Goal: Task Accomplishment & Management: Manage account settings

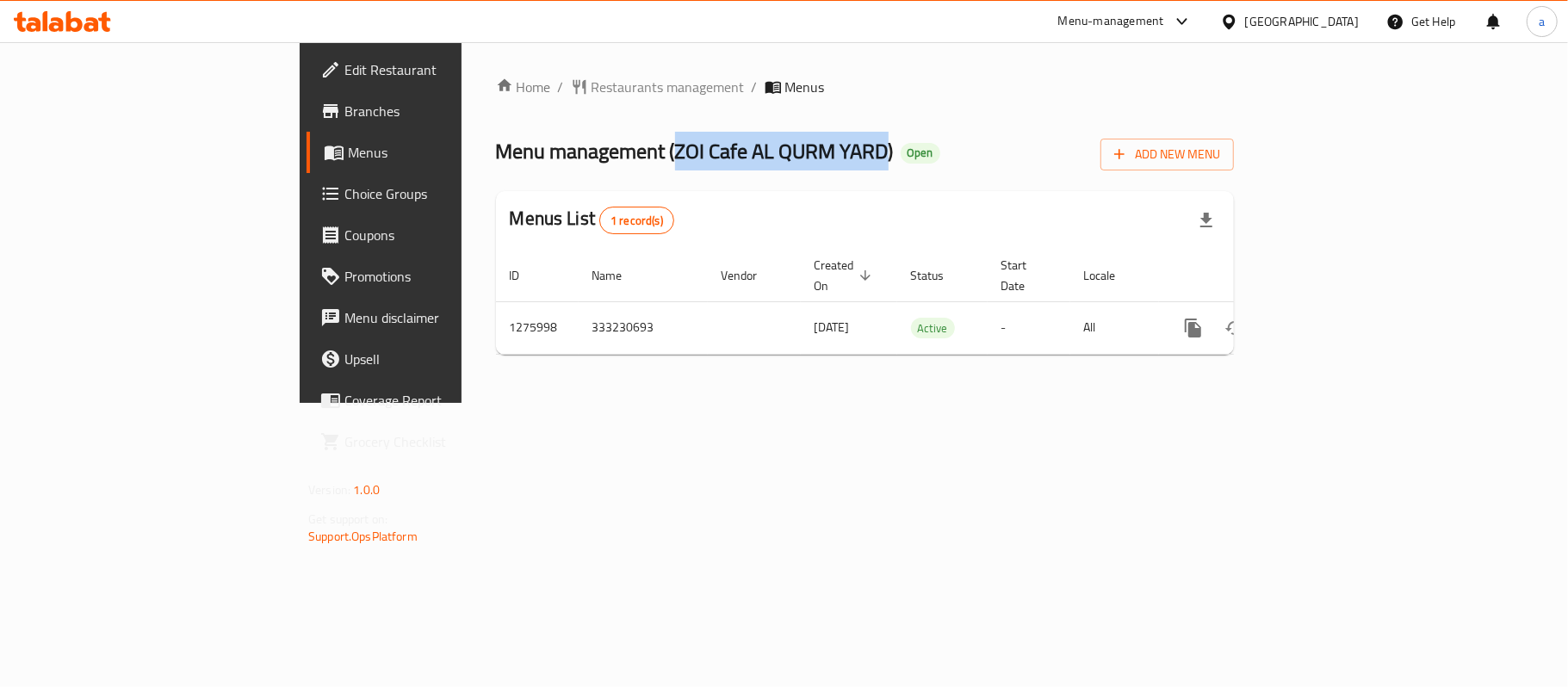
drag, startPoint x: 477, startPoint y: 150, endPoint x: 690, endPoint y: 162, distance: 213.3
click at [690, 162] on span "Menu management ( ZOI Cafe AL QURM YARD )" at bounding box center [695, 151] width 398 height 39
copy span "ZOI Cafe AL QURM YARD"
click at [591, 83] on span "Restaurants management" at bounding box center [668, 87] width 153 height 21
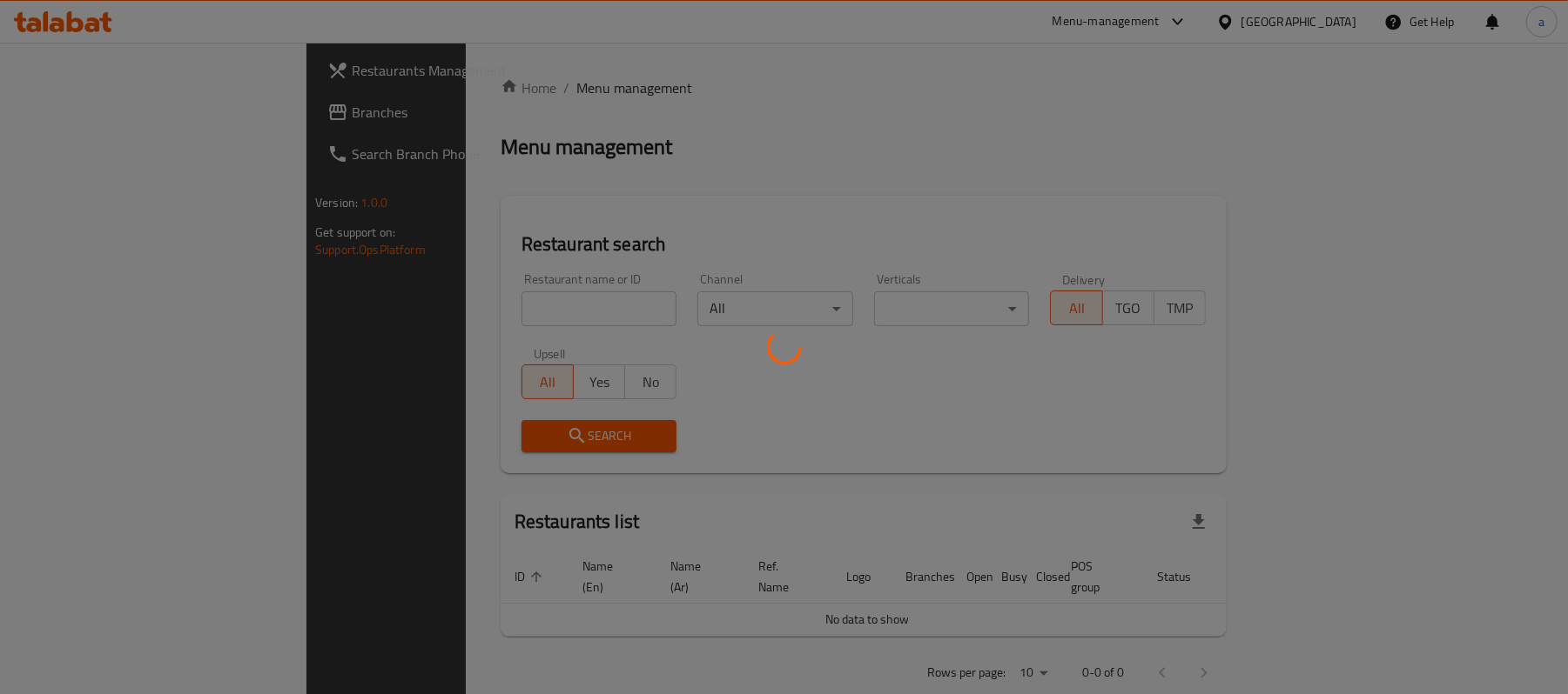
click at [92, 122] on div at bounding box center [784, 347] width 1568 height 694
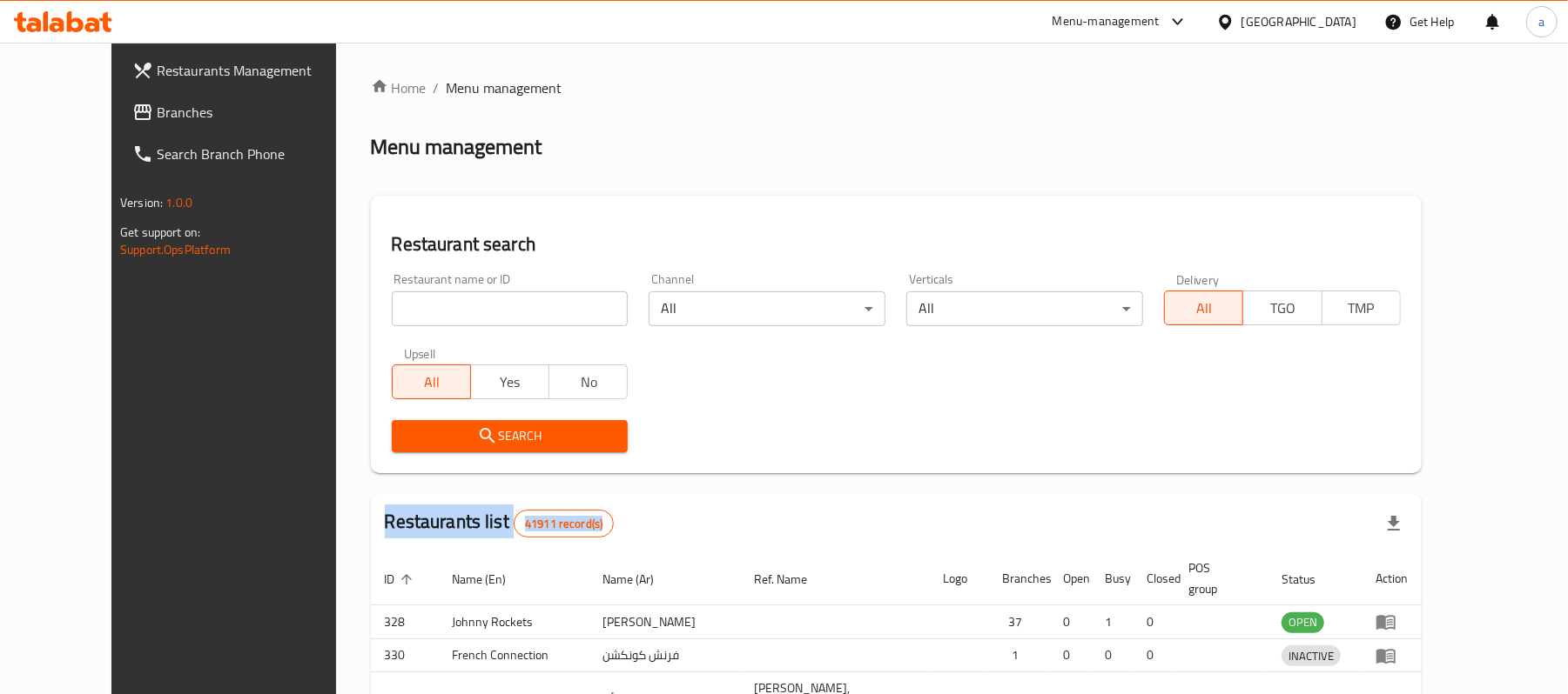
click at [92, 122] on div at bounding box center [784, 347] width 1568 height 694
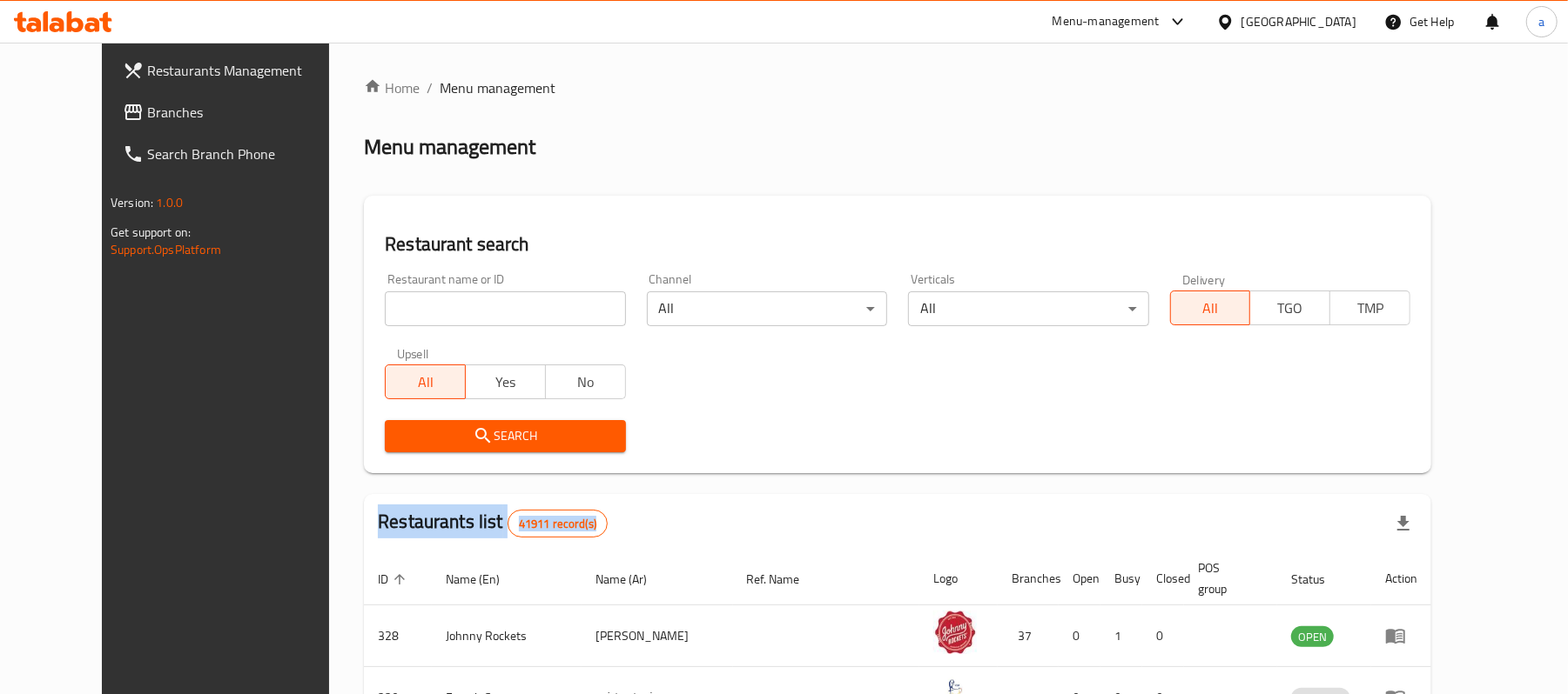
click at [147, 122] on span "Branches" at bounding box center [249, 113] width 202 height 21
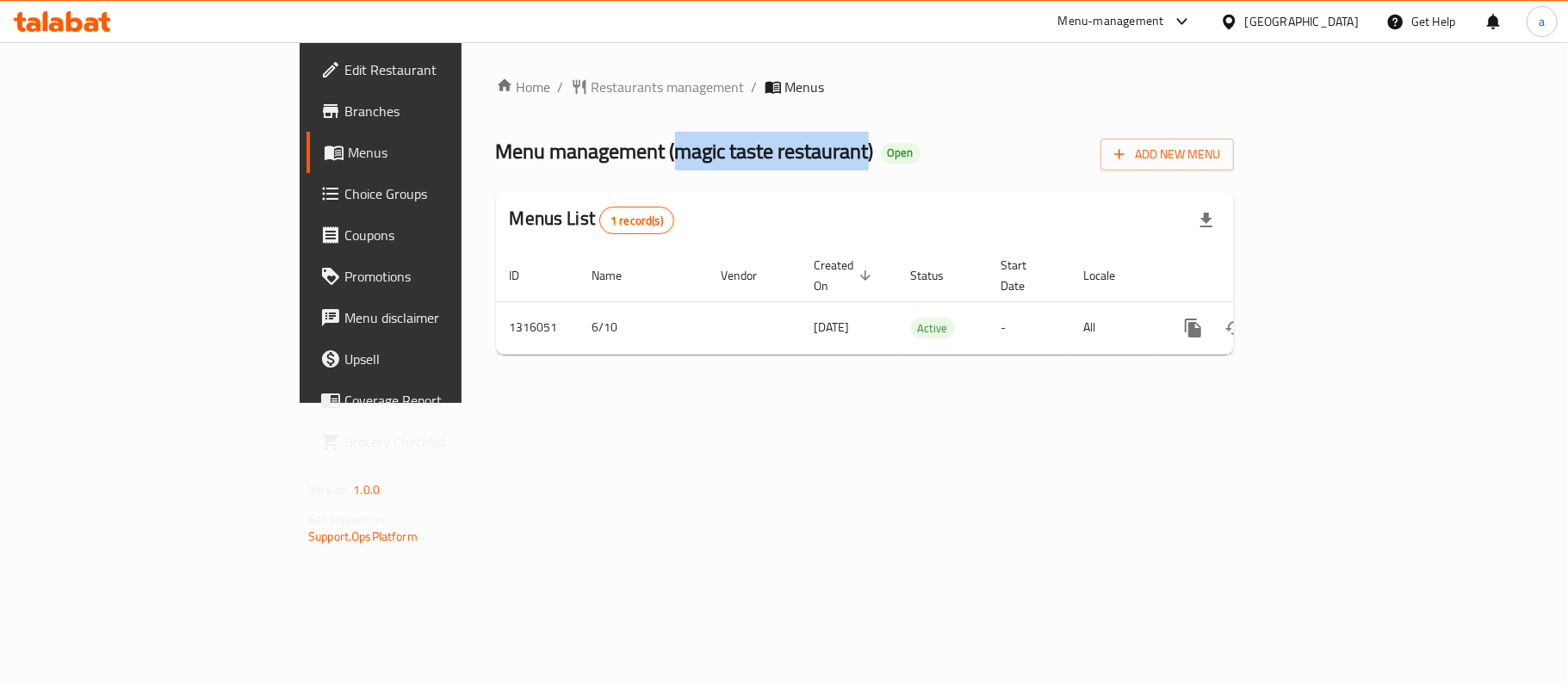
drag, startPoint x: 477, startPoint y: 153, endPoint x: 670, endPoint y: 170, distance: 193.7
click at [670, 170] on div "Menu management ( magic taste restaurant ) Open Add New Menu" at bounding box center [865, 151] width 738 height 39
copy span "magic taste restaurant"
click at [591, 88] on span "Restaurants management" at bounding box center [668, 87] width 153 height 21
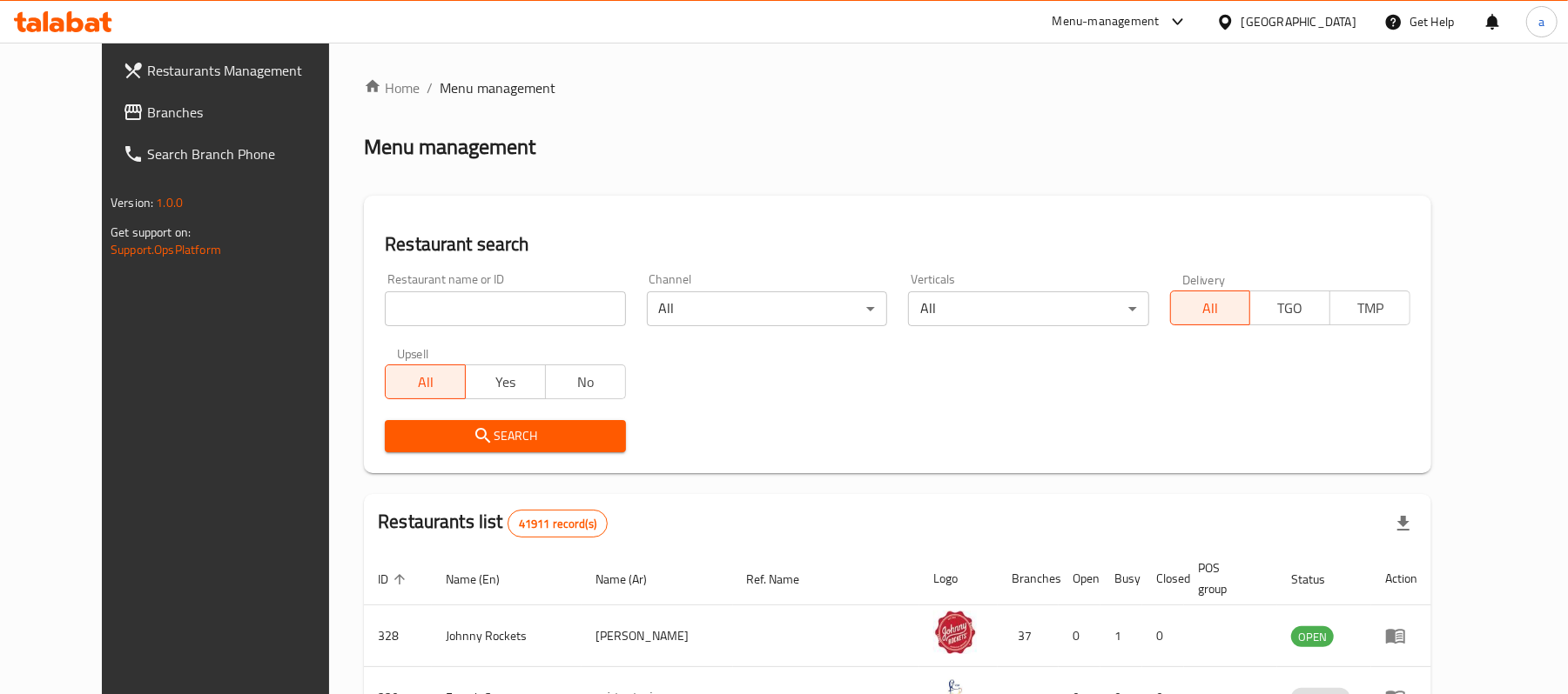
click at [147, 109] on span "Branches" at bounding box center [249, 113] width 202 height 21
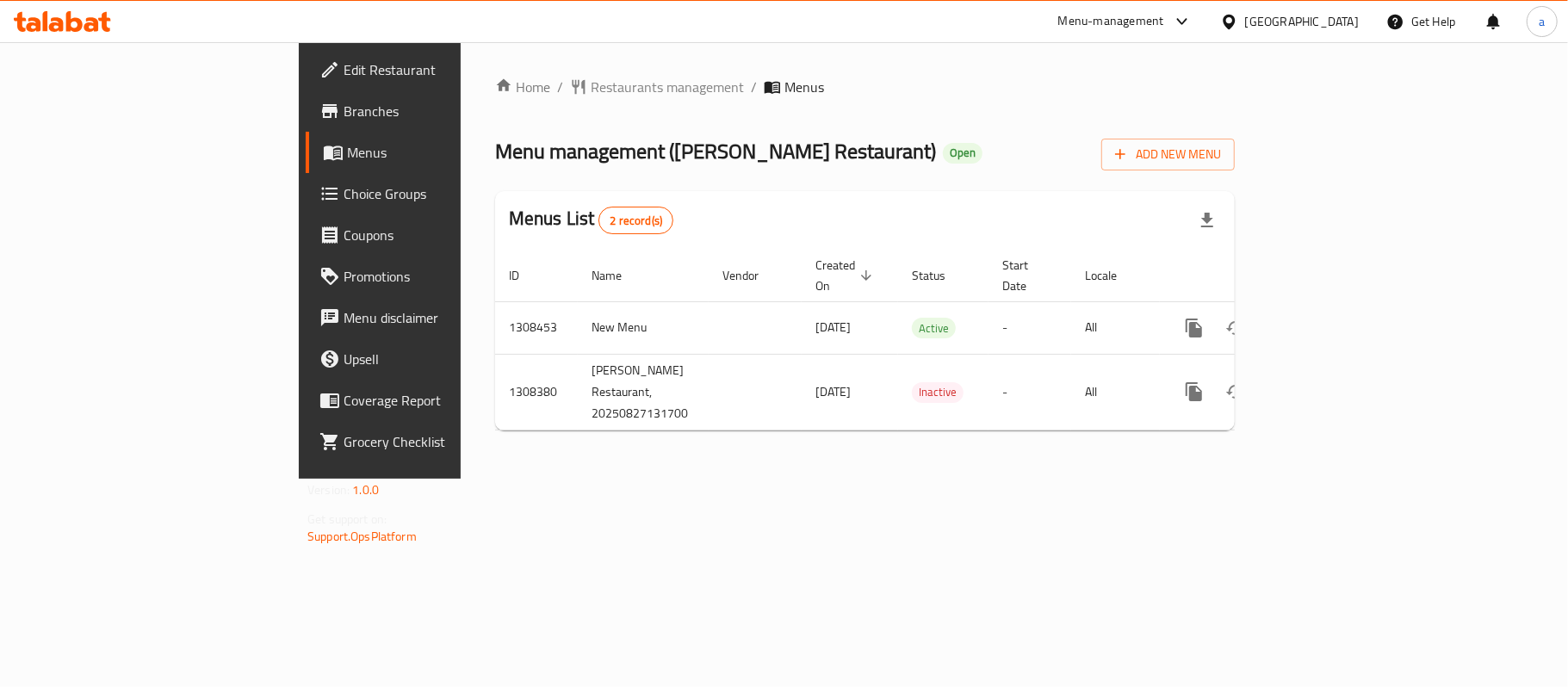
drag, startPoint x: 480, startPoint y: 153, endPoint x: 731, endPoint y: 138, distance: 251.4
click at [731, 138] on span "Menu management ( Muhammad Iqbal Restaurant )" at bounding box center [716, 151] width 441 height 39
copy span "Muhammad Iqbal Restaurant"
click at [590, 90] on span "Restaurants management" at bounding box center [667, 87] width 153 height 21
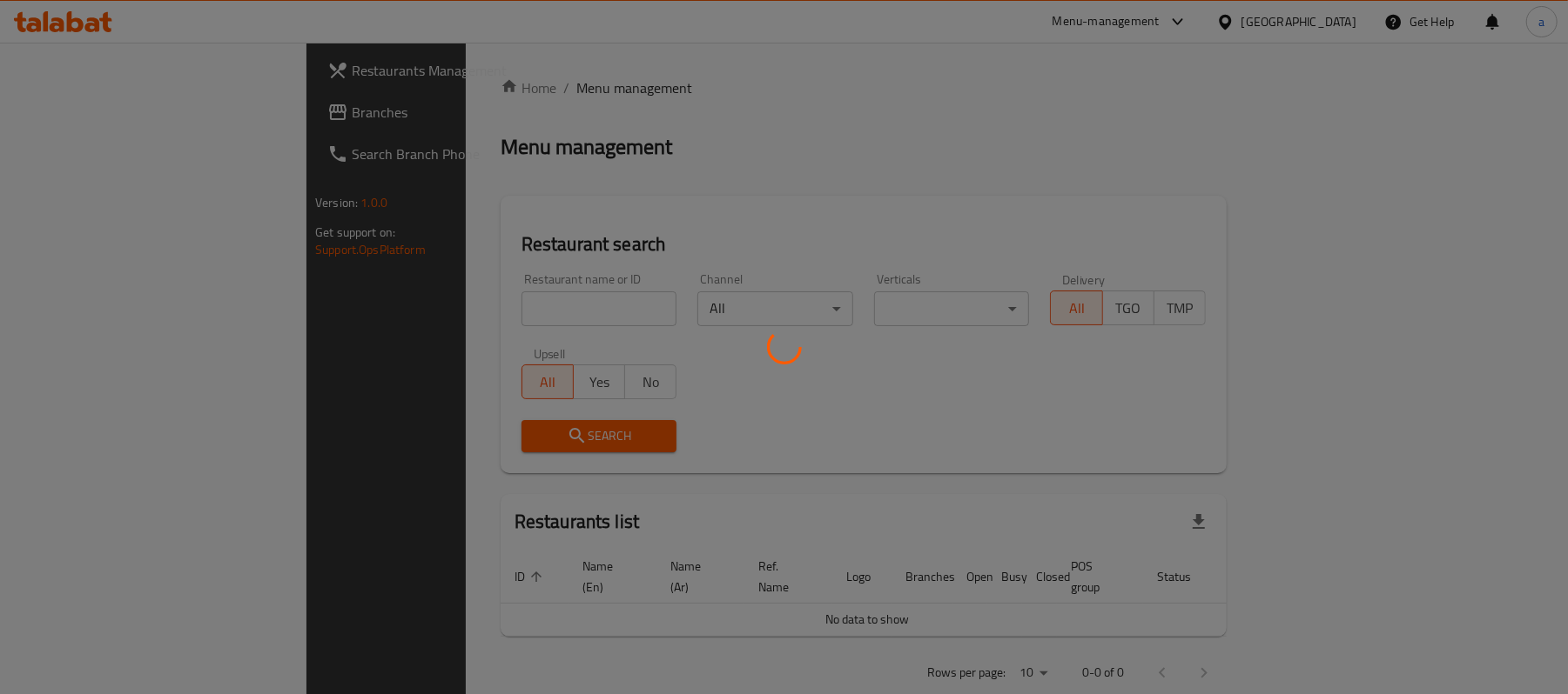
click at [82, 123] on div at bounding box center [784, 347] width 1568 height 694
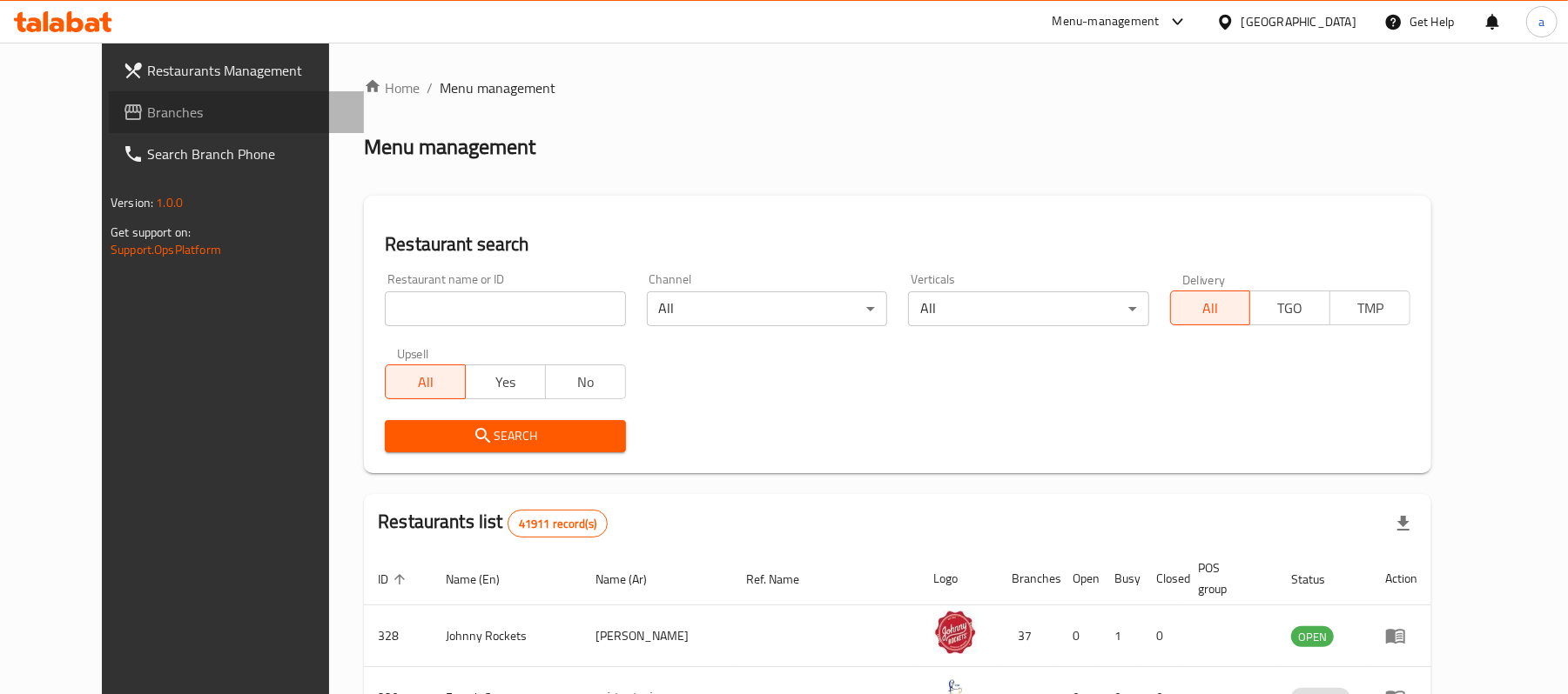
click at [147, 122] on span "Branches" at bounding box center [249, 113] width 202 height 21
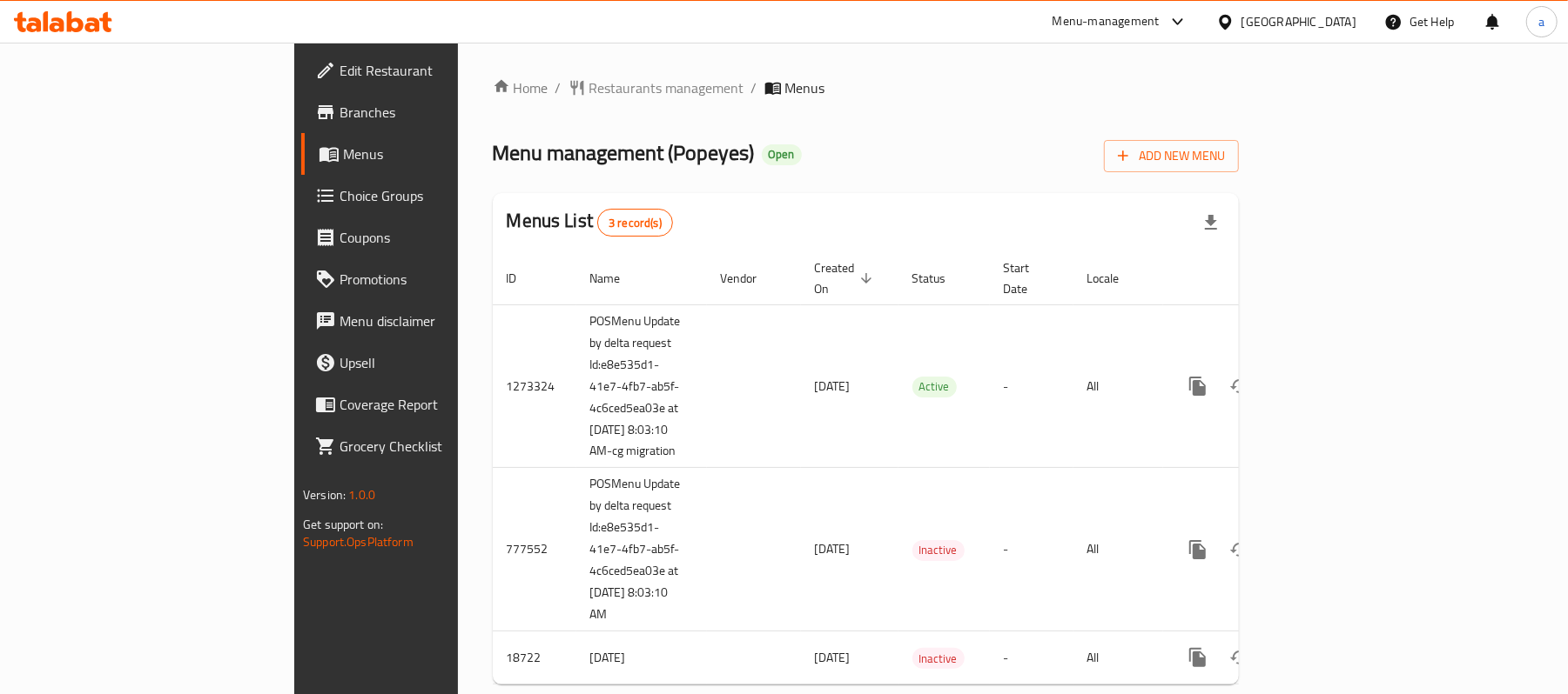
click at [522, 154] on span "Menu management ( Popeyes )" at bounding box center [623, 153] width 262 height 39
copy span "Popeyes"
click at [590, 77] on span "Restaurants management" at bounding box center [667, 88] width 154 height 21
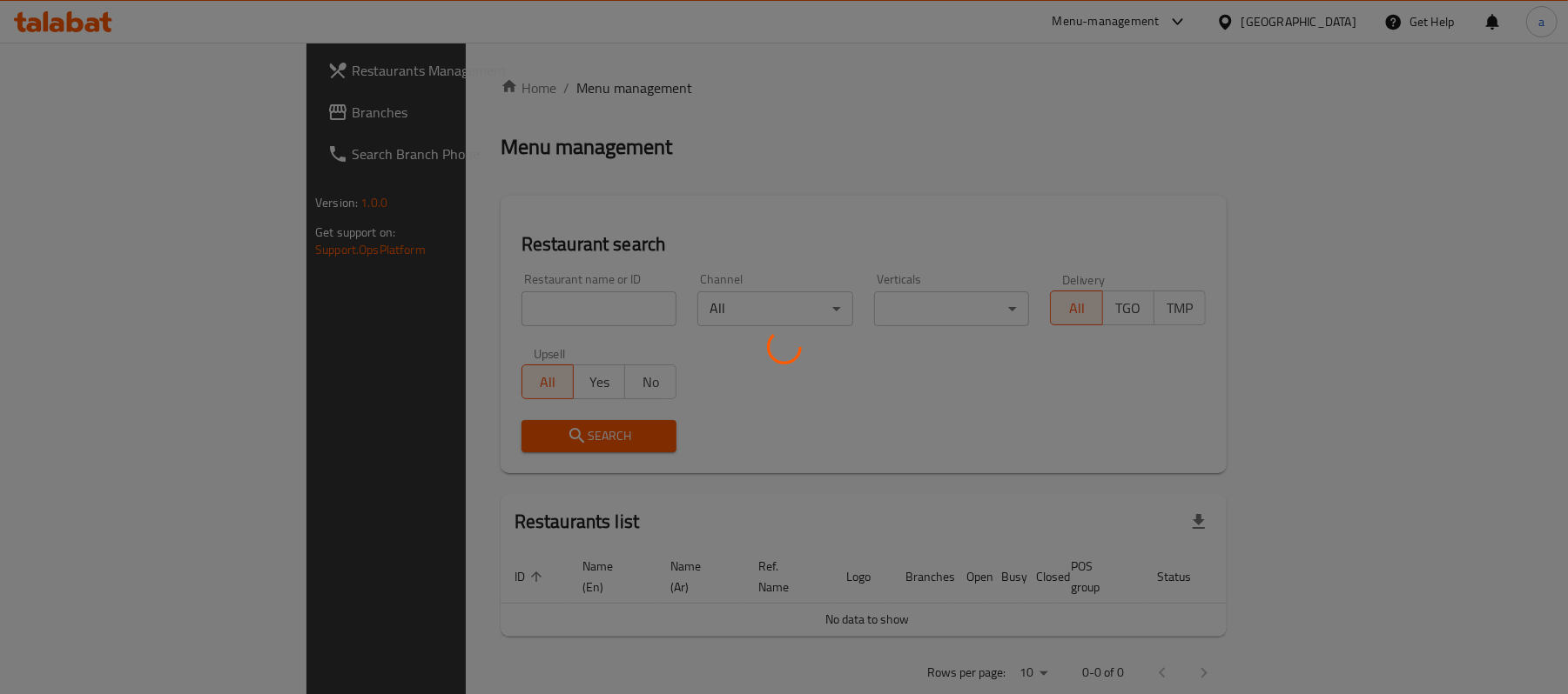
click at [94, 118] on div at bounding box center [784, 347] width 1568 height 694
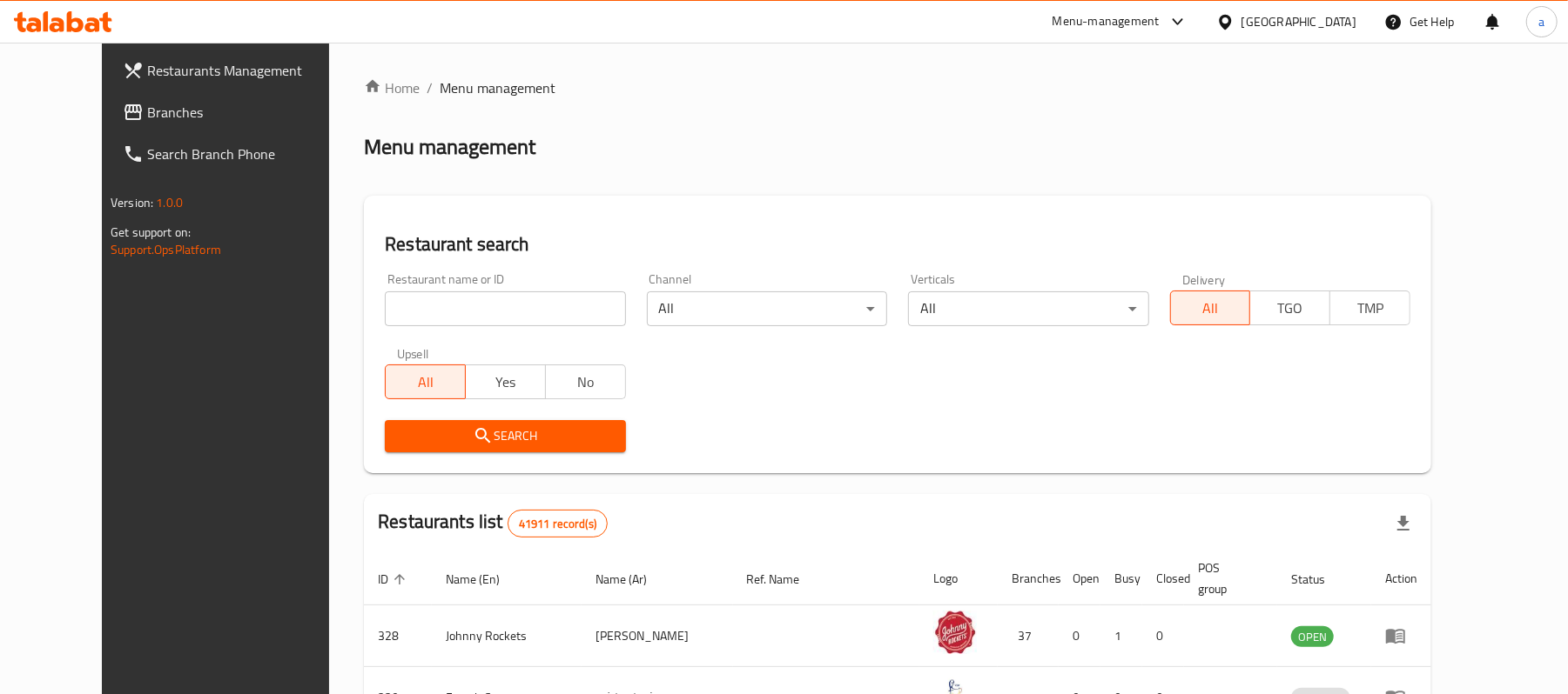
click at [147, 118] on span "Branches" at bounding box center [249, 113] width 202 height 21
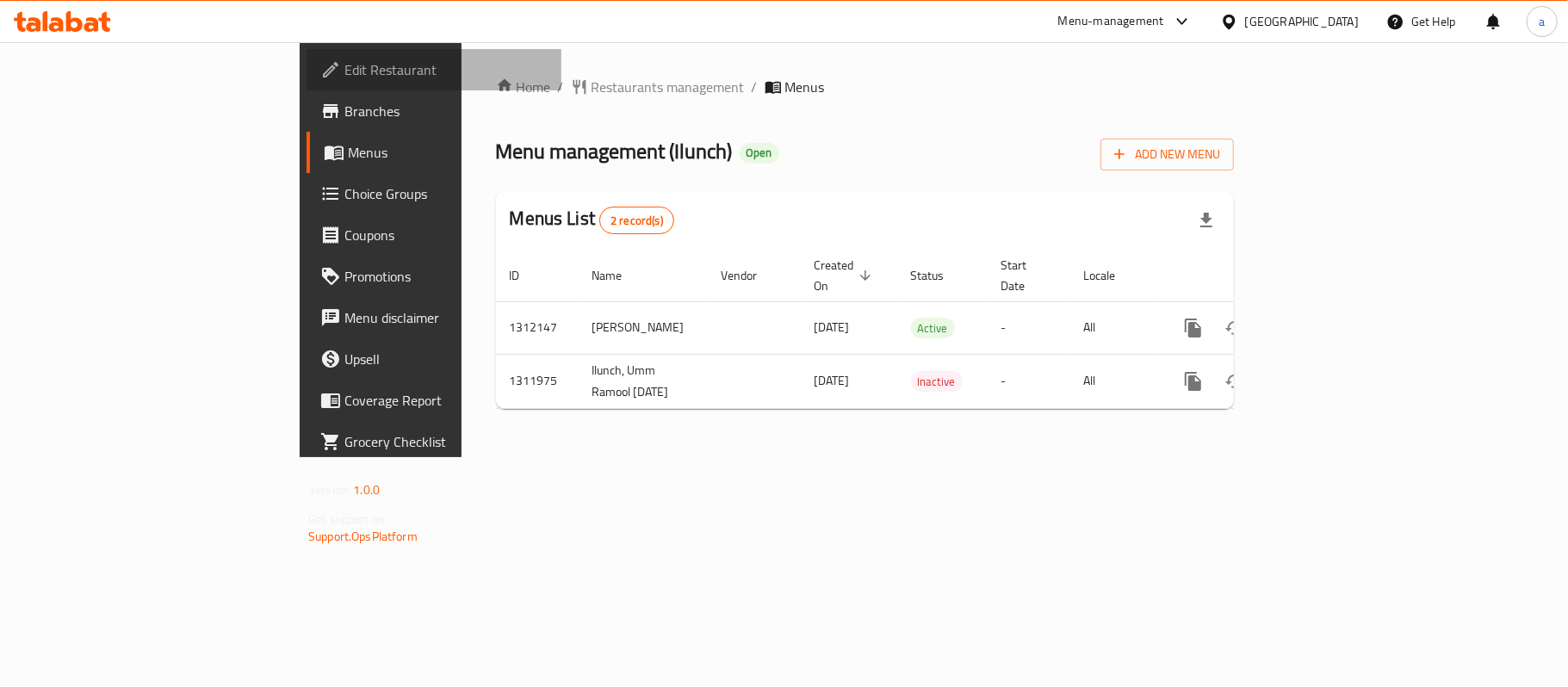
click at [307, 54] on link "Edit Restaurant" at bounding box center [434, 69] width 255 height 41
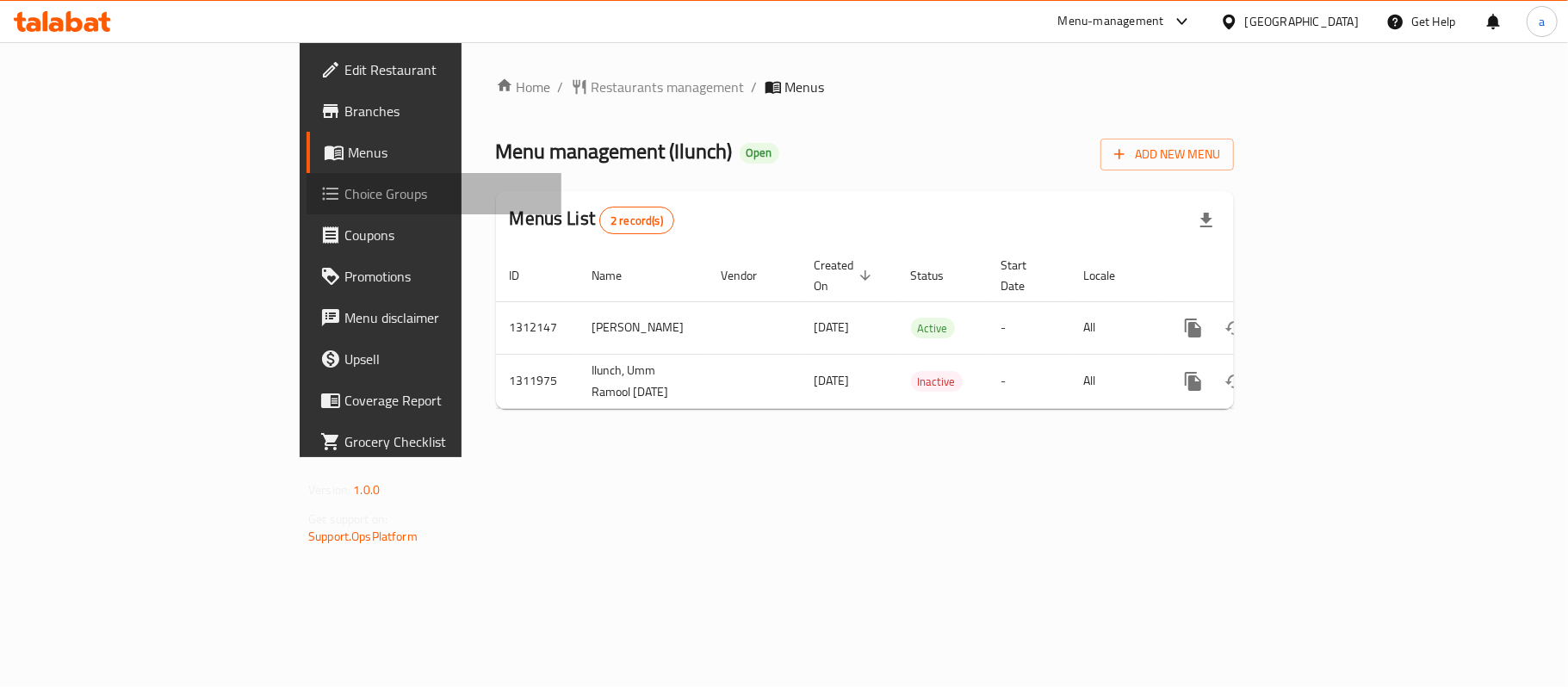
click at [344, 184] on span "Choice Groups" at bounding box center [445, 194] width 203 height 21
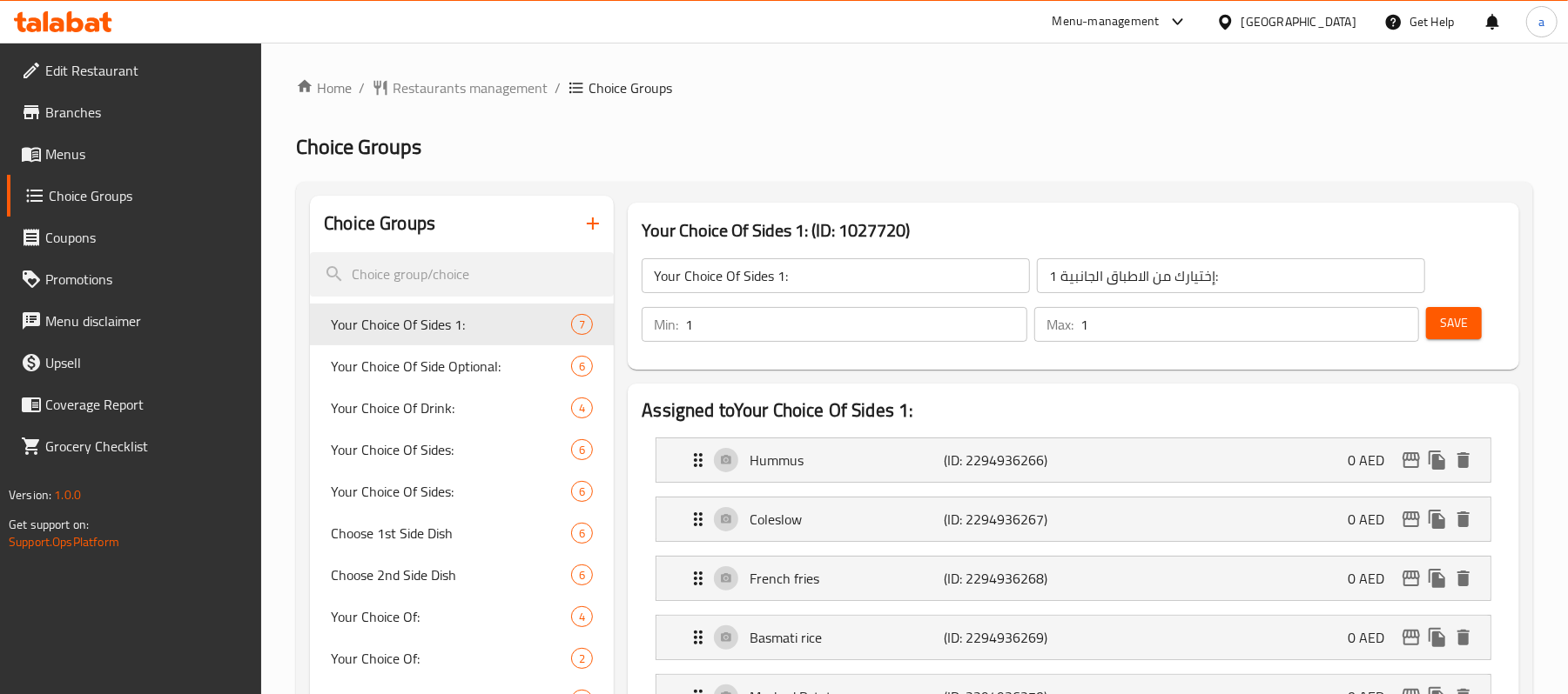
click at [370, 269] on input "search" at bounding box center [462, 274] width 304 height 44
paste input "Your Choice Of Sides::"
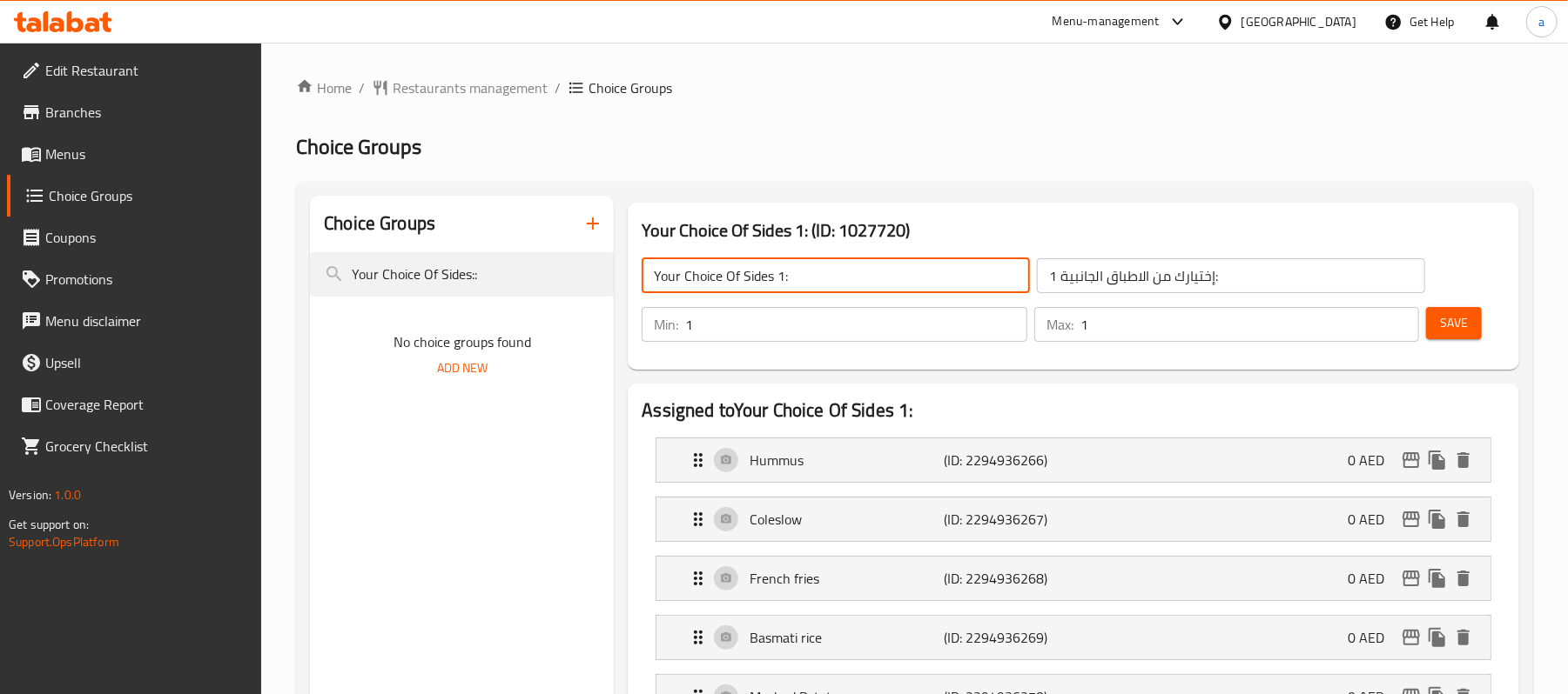
click at [689, 279] on input "Your Choice Of Sides 1:" at bounding box center [835, 275] width 388 height 35
click at [535, 266] on input "Your Choice Of Sides::" at bounding box center [462, 274] width 304 height 44
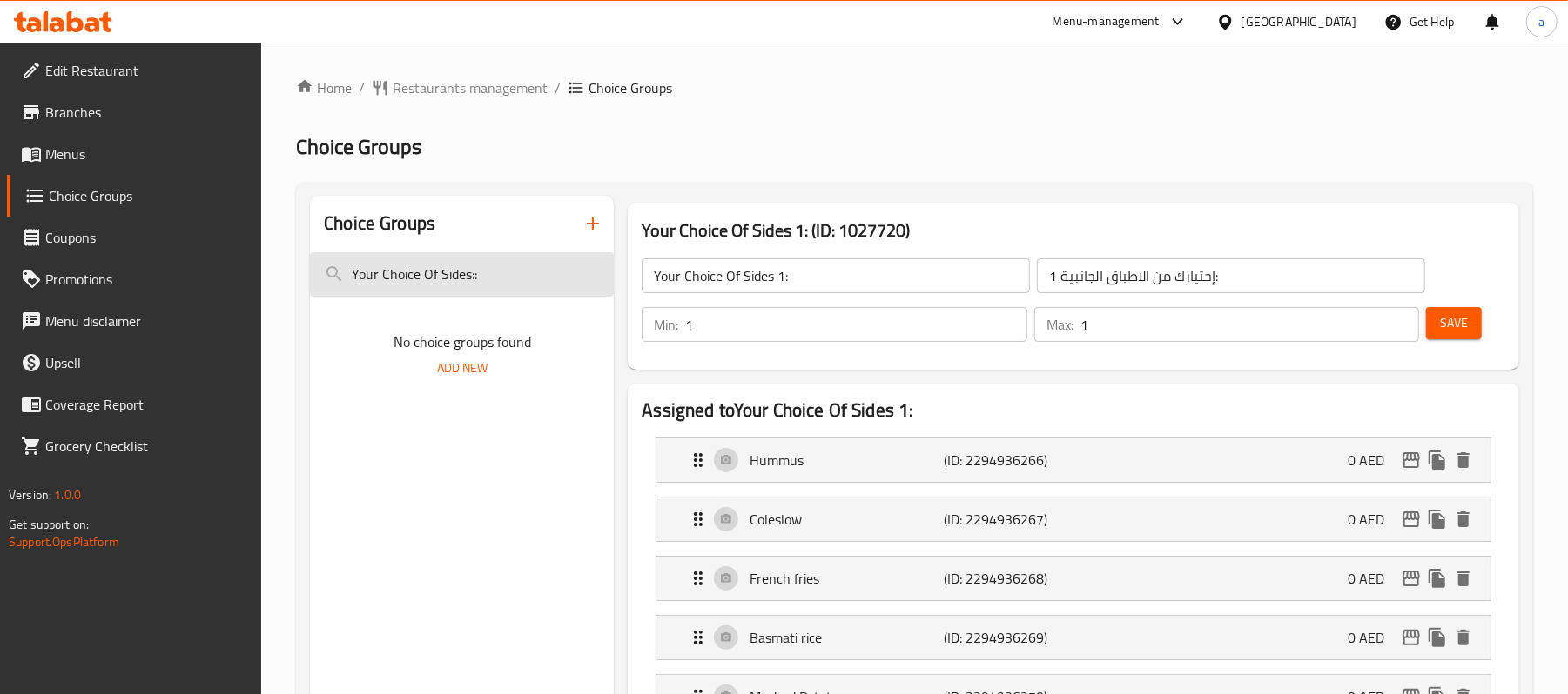
drag, startPoint x: 473, startPoint y: 275, endPoint x: 500, endPoint y: 280, distance: 27.5
click at [500, 280] on input "Your Choice Of Sides::" at bounding box center [462, 274] width 304 height 44
type input "Your Choice Of Sides"
click at [474, 81] on span "Restaurants management" at bounding box center [470, 88] width 154 height 21
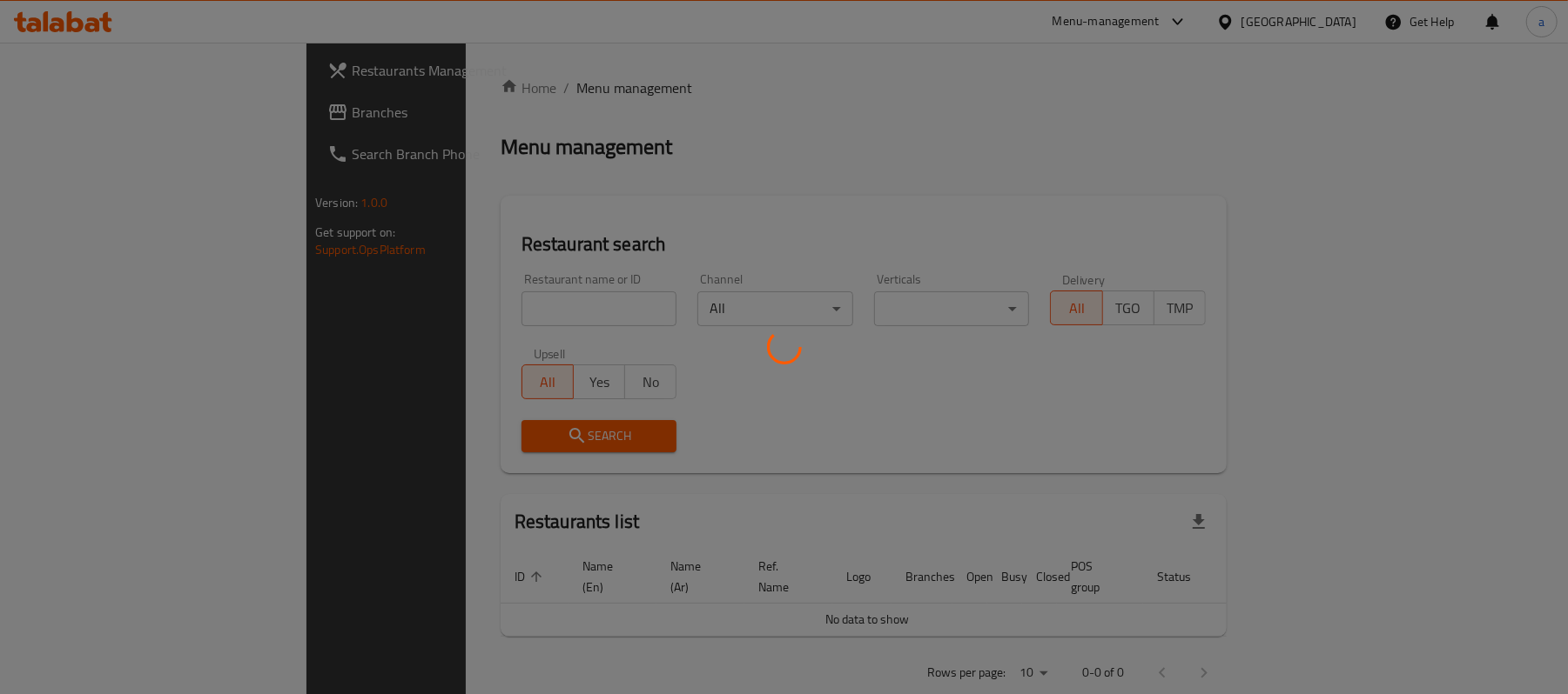
click at [87, 122] on div at bounding box center [784, 347] width 1568 height 694
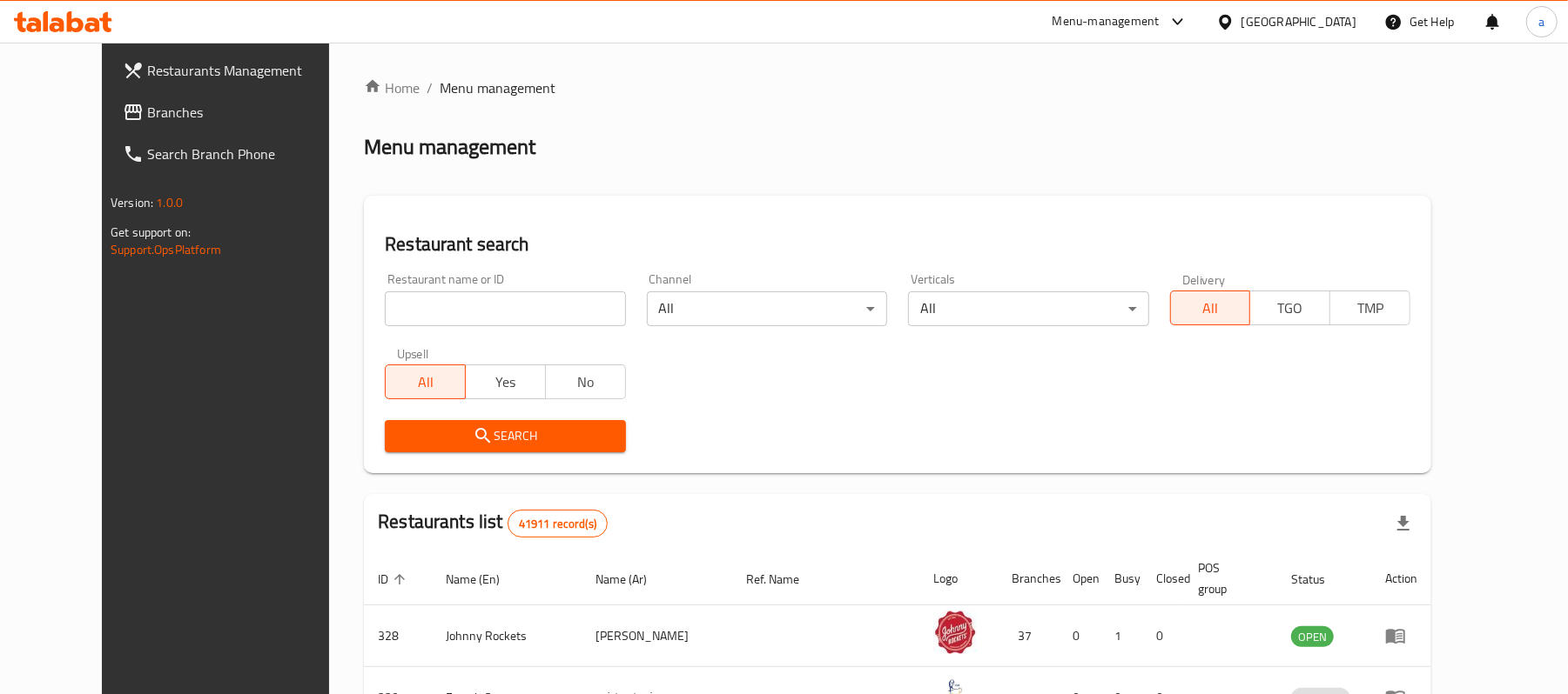
click at [147, 122] on span "Branches" at bounding box center [249, 113] width 202 height 21
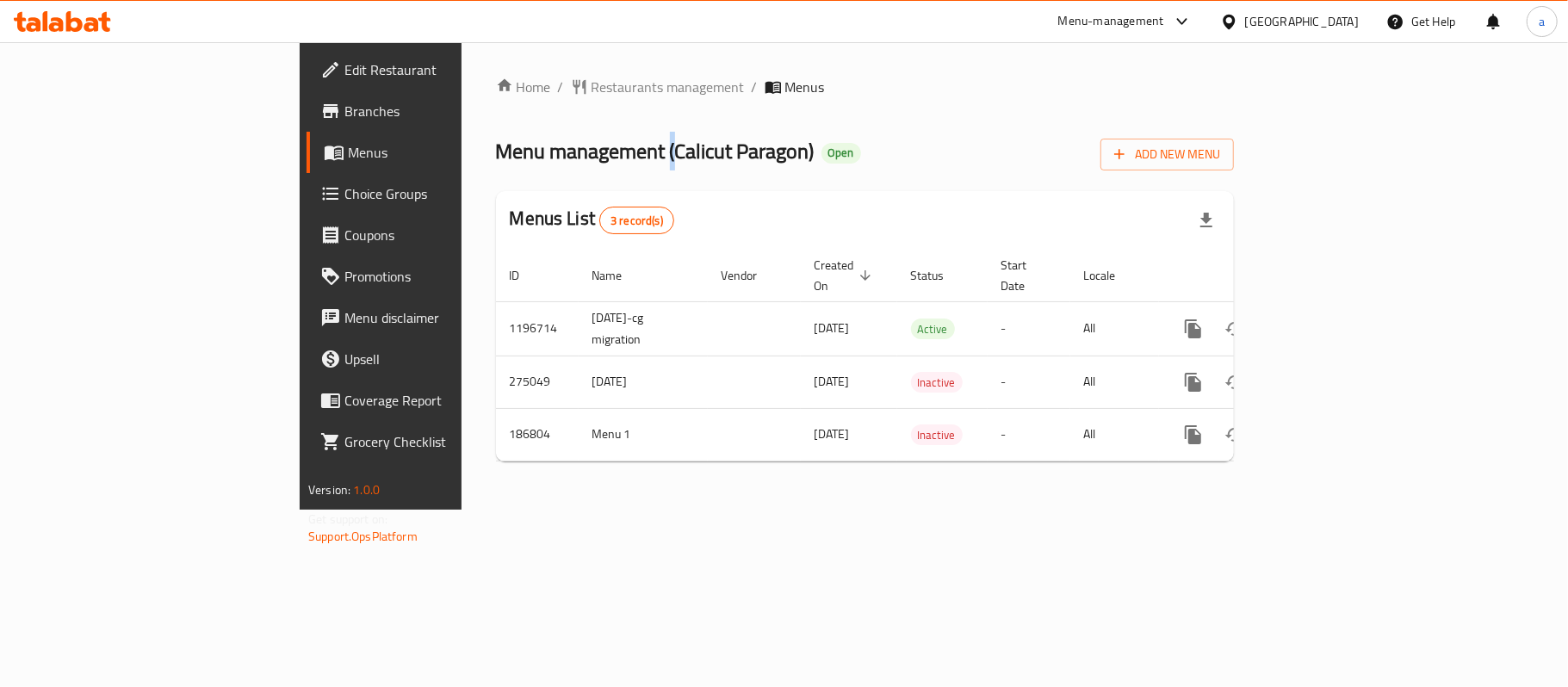
drag, startPoint x: 470, startPoint y: 150, endPoint x: 480, endPoint y: 153, distance: 10.4
click at [496, 153] on span "Menu management ( Calicut Paragon )" at bounding box center [655, 151] width 319 height 39
drag, startPoint x: 473, startPoint y: 152, endPoint x: 611, endPoint y: 156, distance: 138.1
click at [611, 156] on span "Menu management ( Calicut Paragon )" at bounding box center [655, 151] width 319 height 39
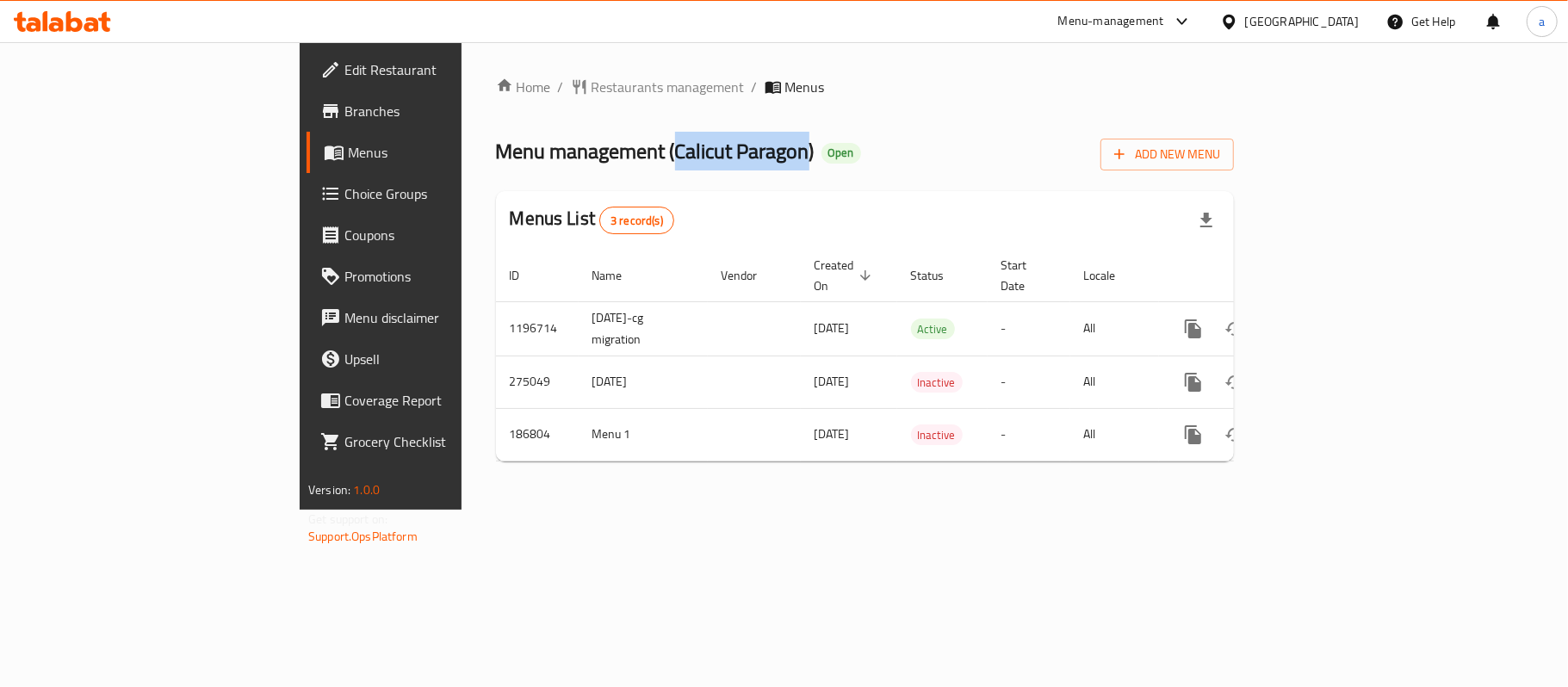
copy span "Calicut Paragon"
click at [591, 98] on span "Restaurants management" at bounding box center [668, 87] width 153 height 21
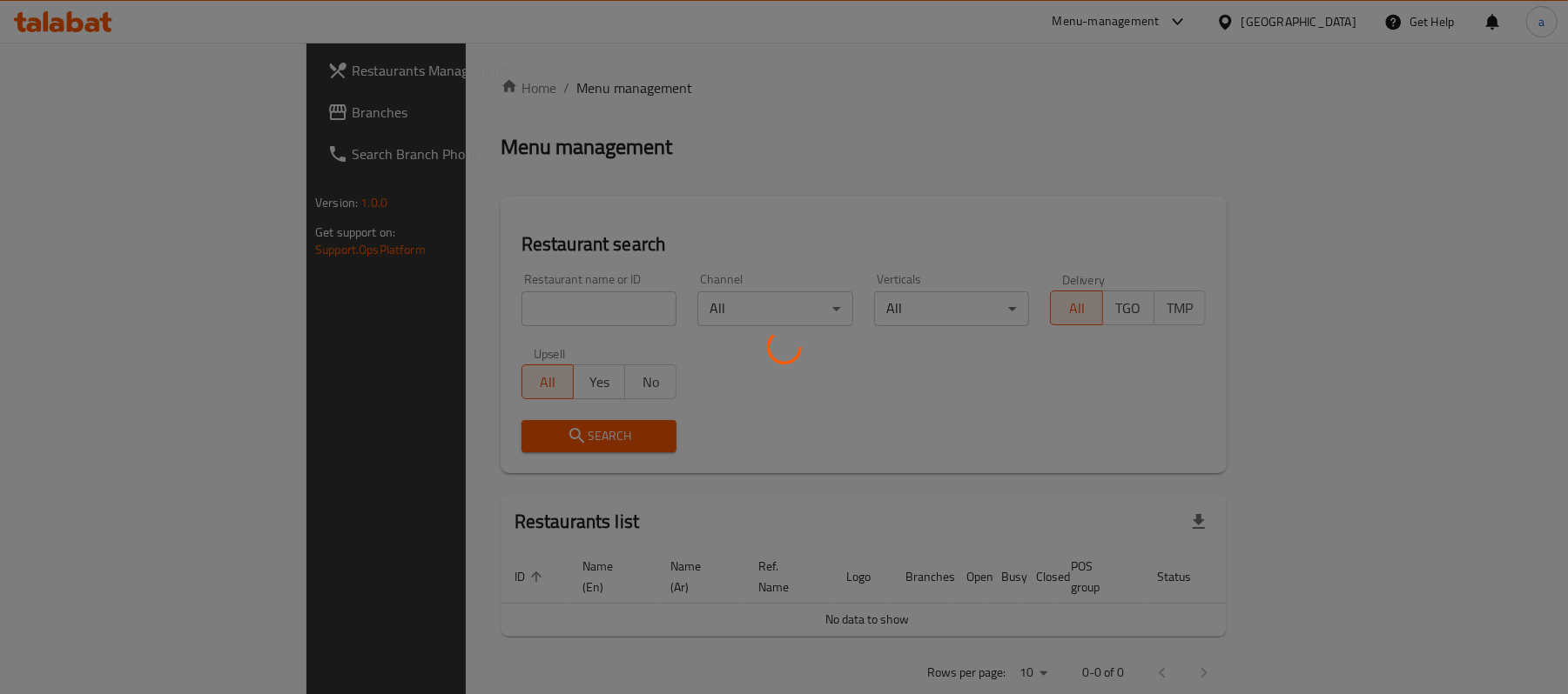
click at [99, 118] on div at bounding box center [784, 347] width 1568 height 694
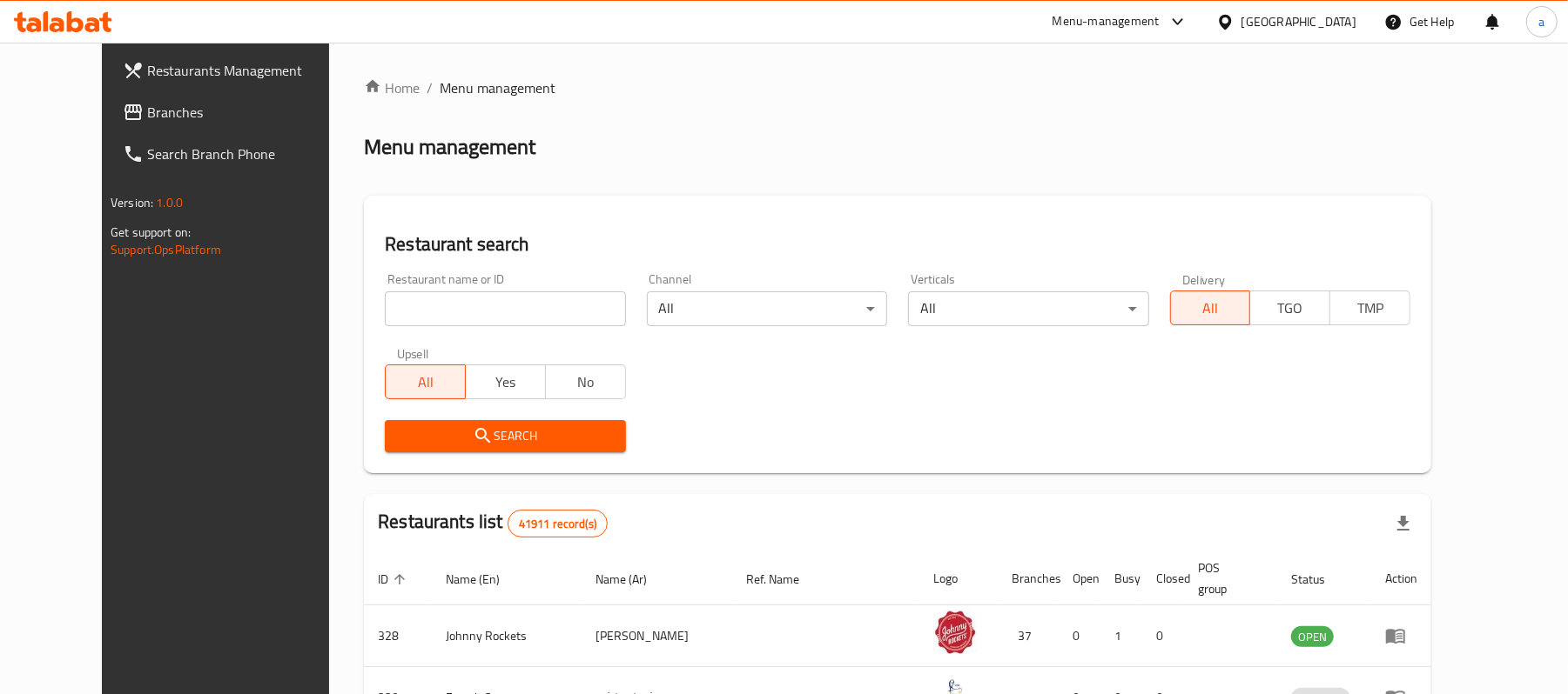
click at [147, 118] on span "Branches" at bounding box center [249, 113] width 202 height 21
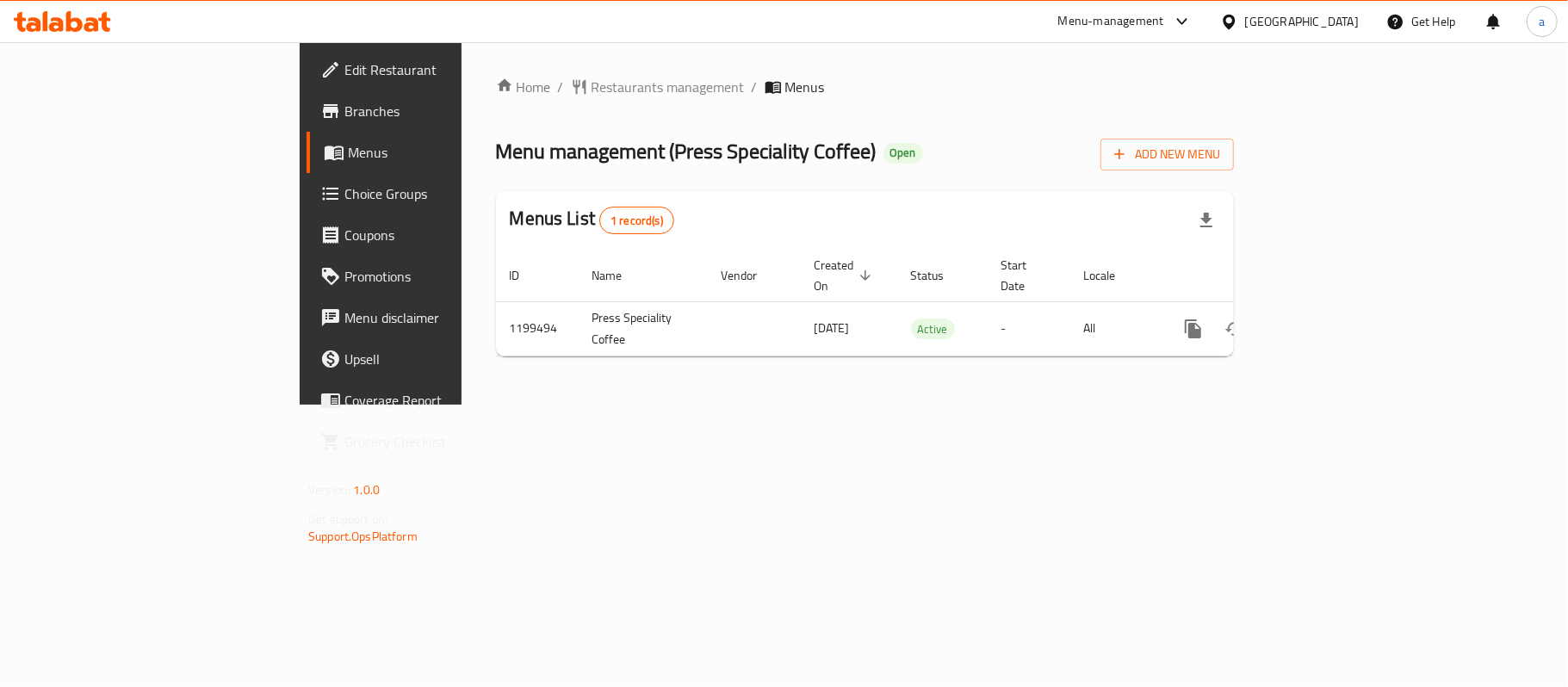
click at [496, 146] on span "Menu management ( Press Speciality Coffee )" at bounding box center [686, 151] width 380 height 39
drag, startPoint x: 477, startPoint y: 146, endPoint x: 674, endPoint y: 152, distance: 197.1
click at [674, 152] on span "Menu management ( Press Speciality Coffee )" at bounding box center [686, 151] width 380 height 39
copy span "Press Speciality Coffee"
click at [591, 81] on span "Restaurants management" at bounding box center [668, 88] width 153 height 21
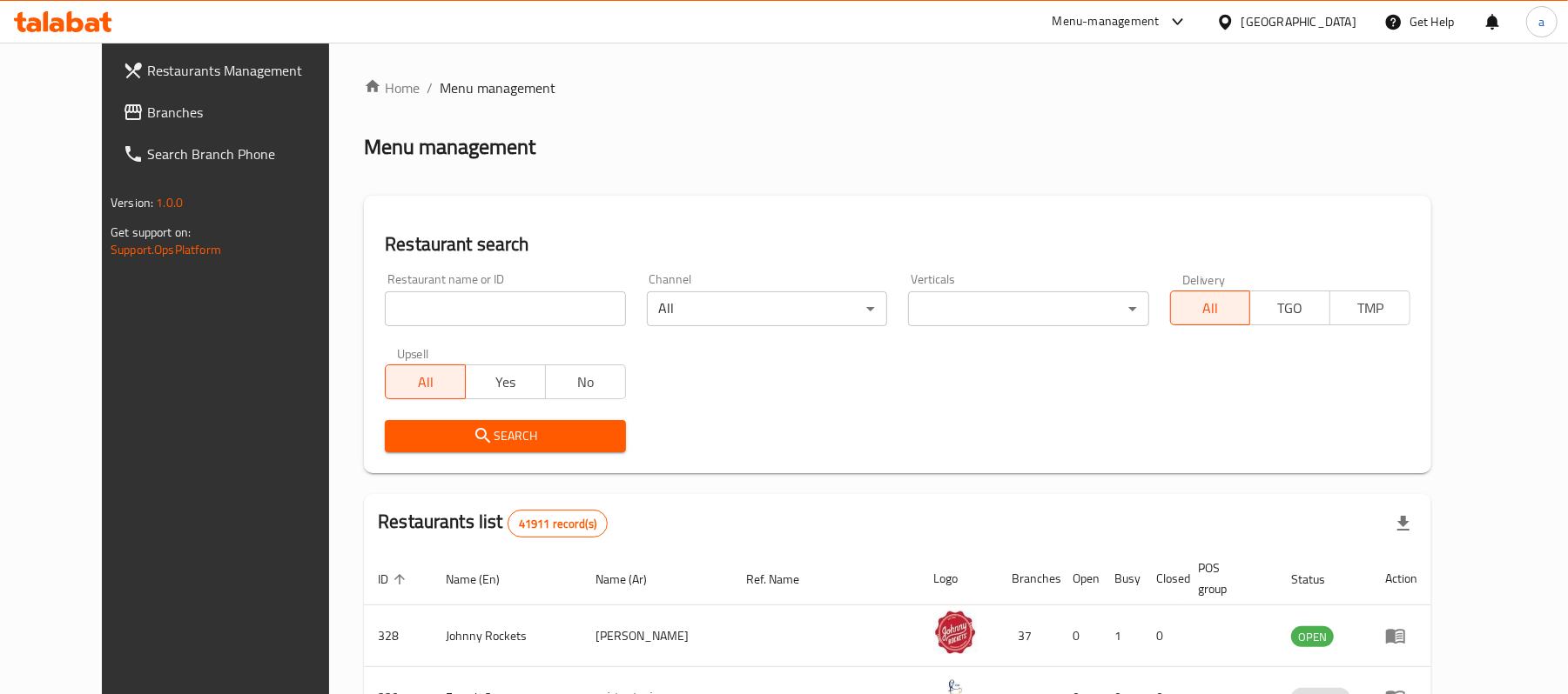
click at [95, 115] on div at bounding box center [784, 347] width 1568 height 694
click at [147, 115] on span "Branches" at bounding box center [249, 113] width 202 height 21
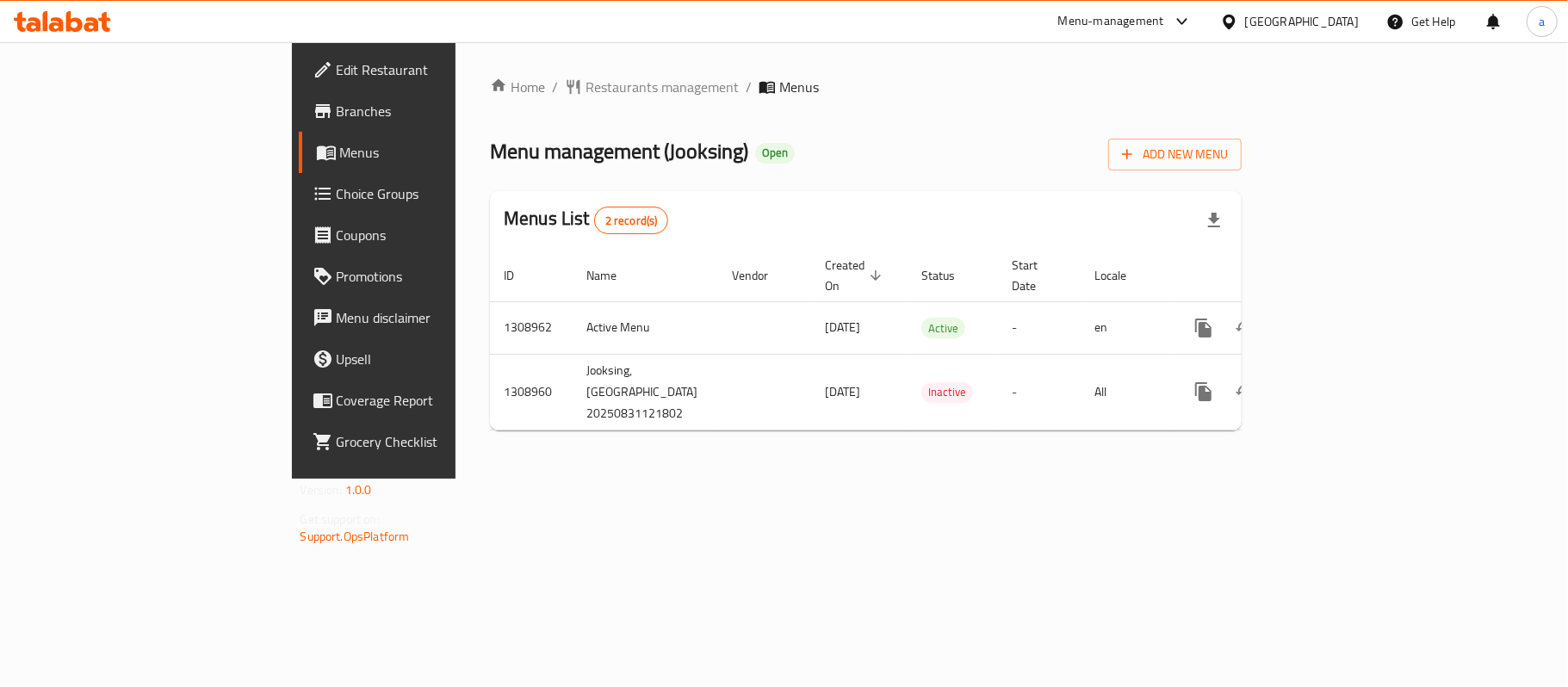
click at [493, 126] on div "Home / Restaurants management / Menus Menu management ( Jooksing ) Open Add New…" at bounding box center [866, 260] width 752 height 368
copy span "Jooksing"
click at [336, 186] on span "Choice Groups" at bounding box center [437, 194] width 203 height 21
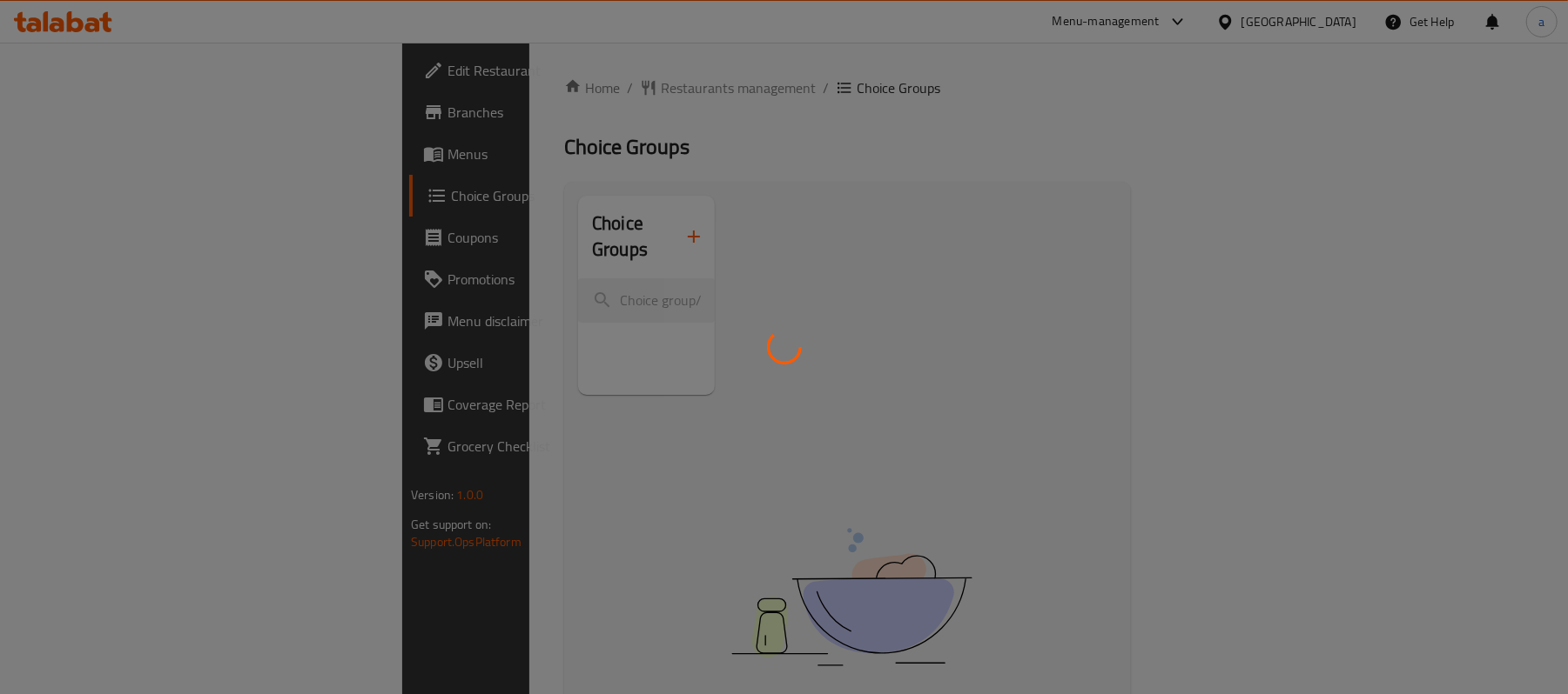
click at [411, 276] on div at bounding box center [784, 347] width 1568 height 694
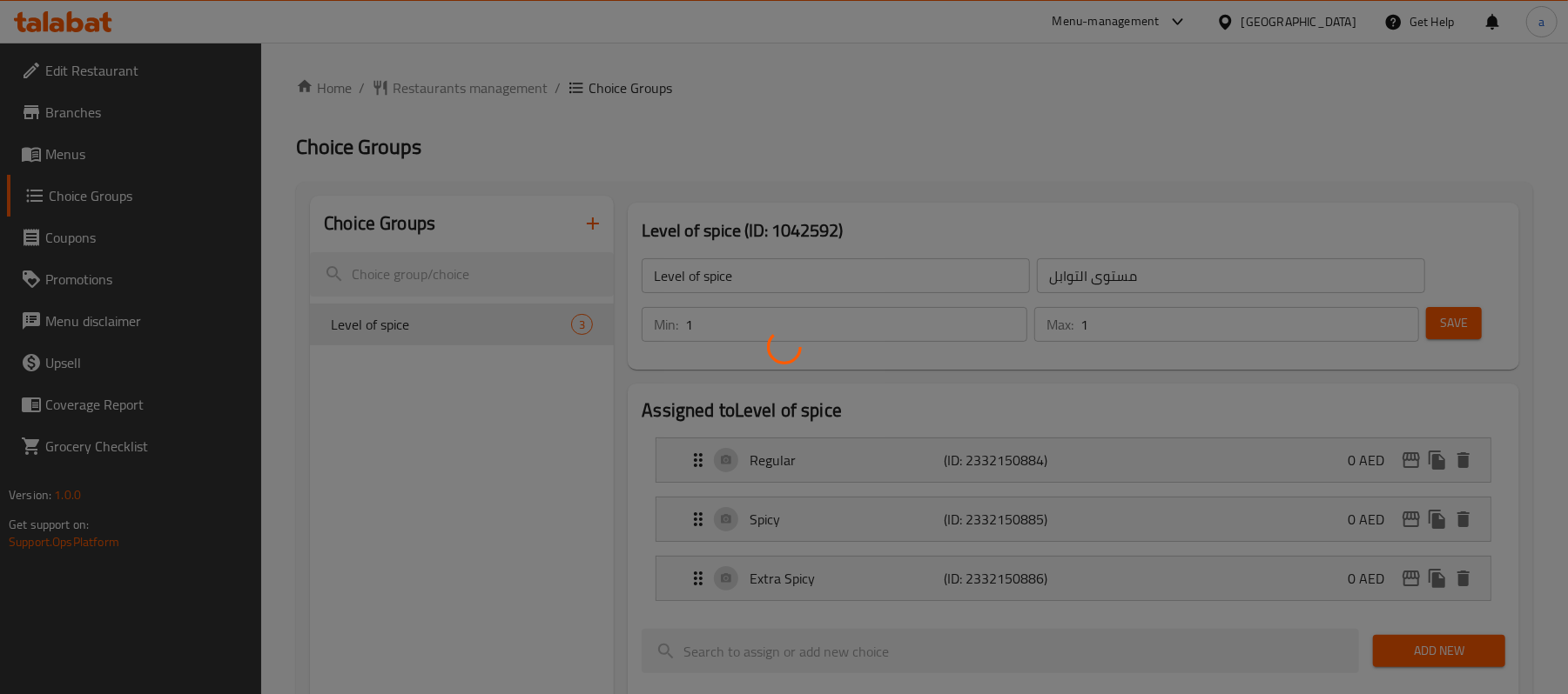
click at [408, 275] on div at bounding box center [784, 347] width 1568 height 694
click at [408, 268] on div at bounding box center [784, 347] width 1568 height 694
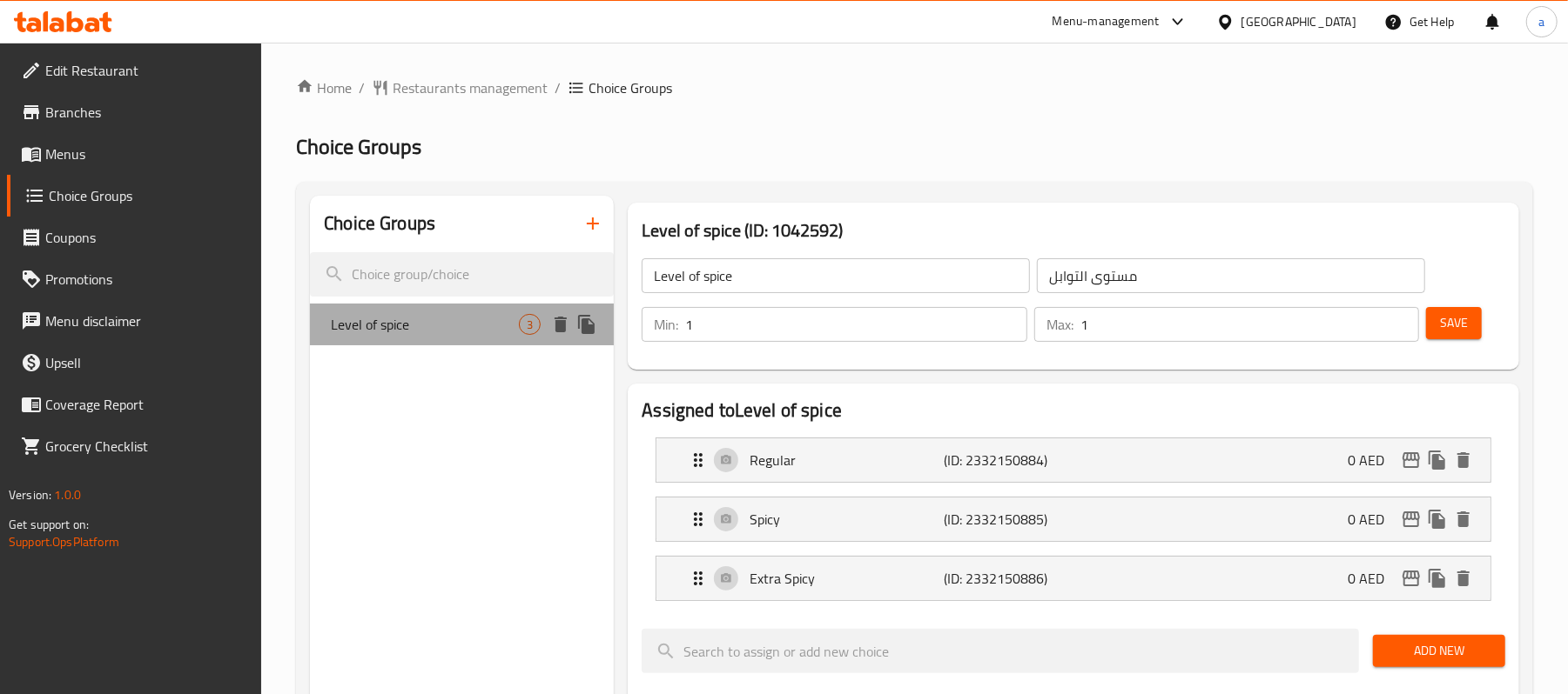
click at [443, 304] on div "Level of spice 3" at bounding box center [462, 324] width 304 height 42
click at [523, 329] on span "3" at bounding box center [529, 325] width 20 height 17
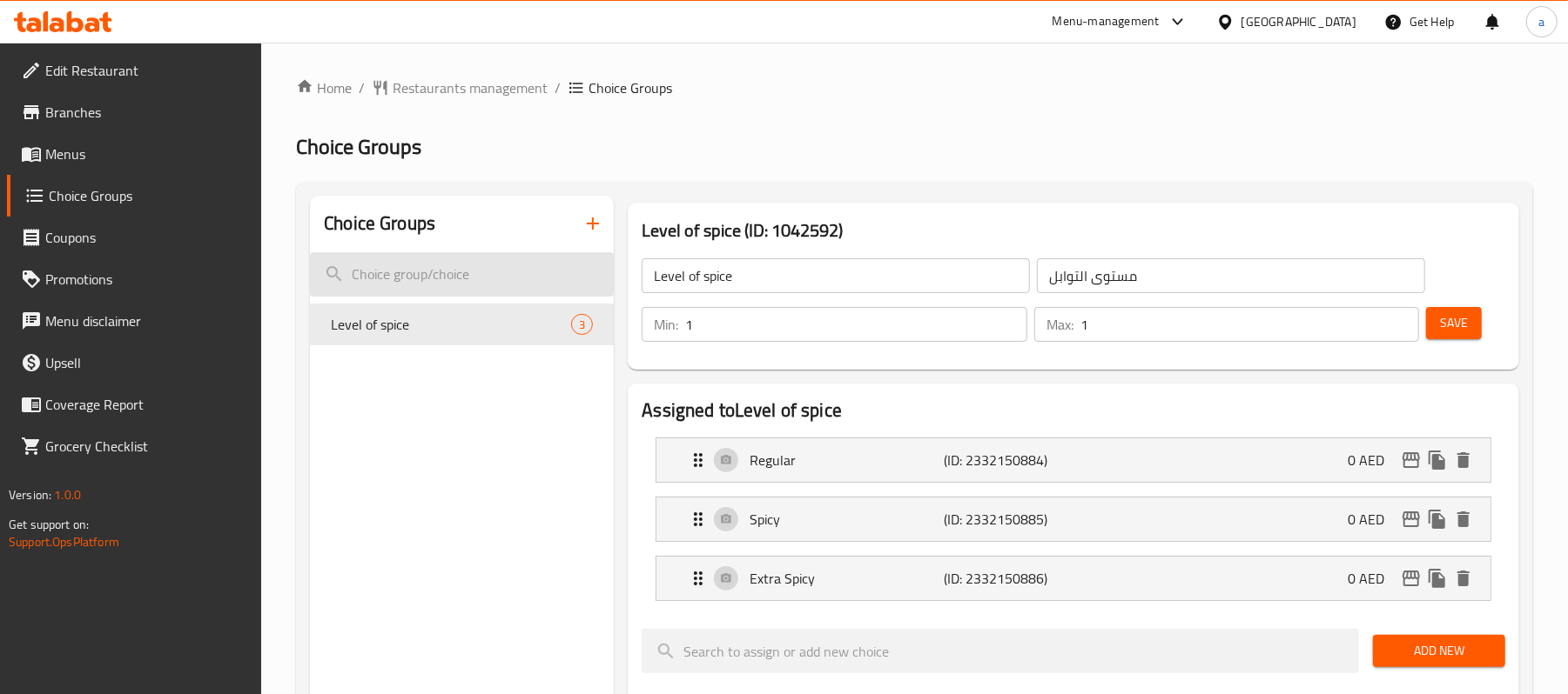
click at [395, 293] on input "search" at bounding box center [462, 274] width 304 height 44
paste input "Level of spice"
type input "Level of spice"
click at [420, 91] on span "Restaurants management" at bounding box center [470, 88] width 154 height 21
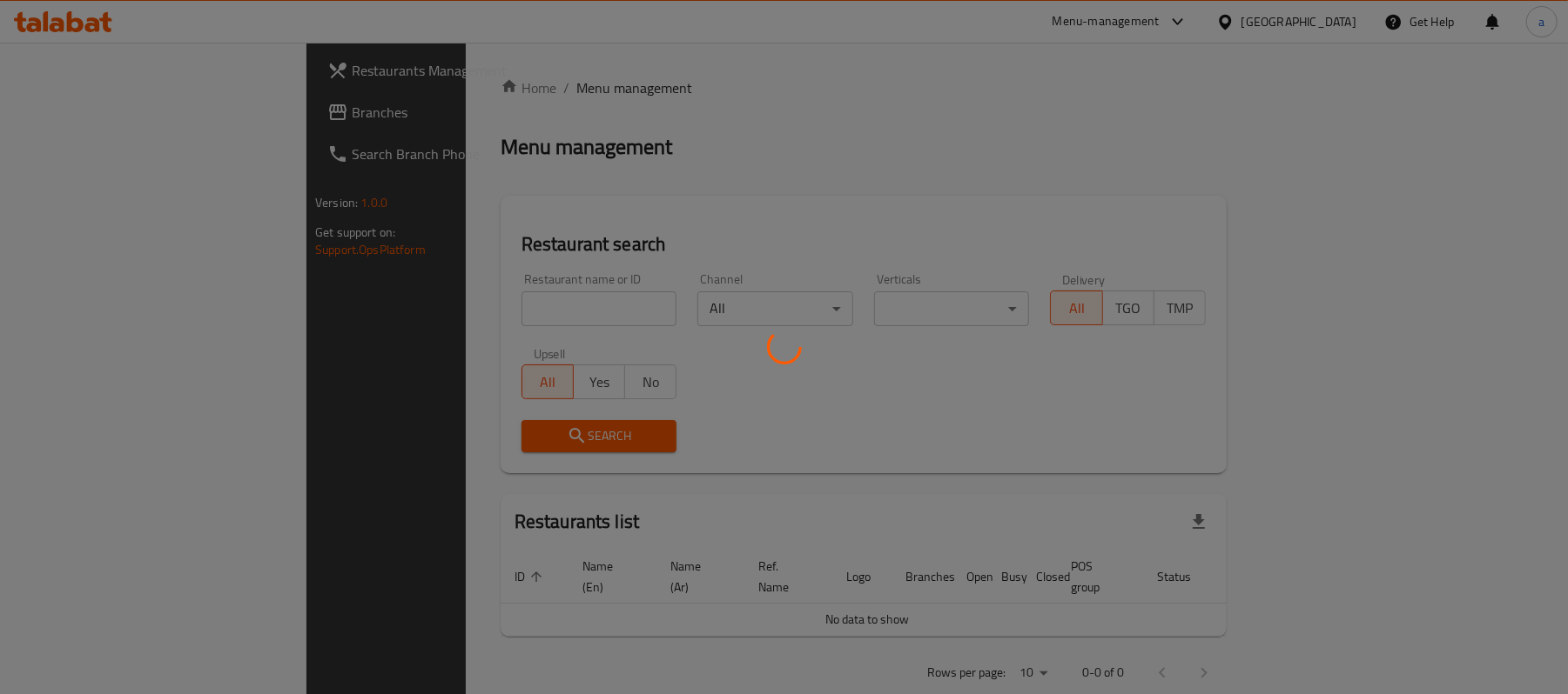
click at [83, 106] on div at bounding box center [784, 347] width 1568 height 694
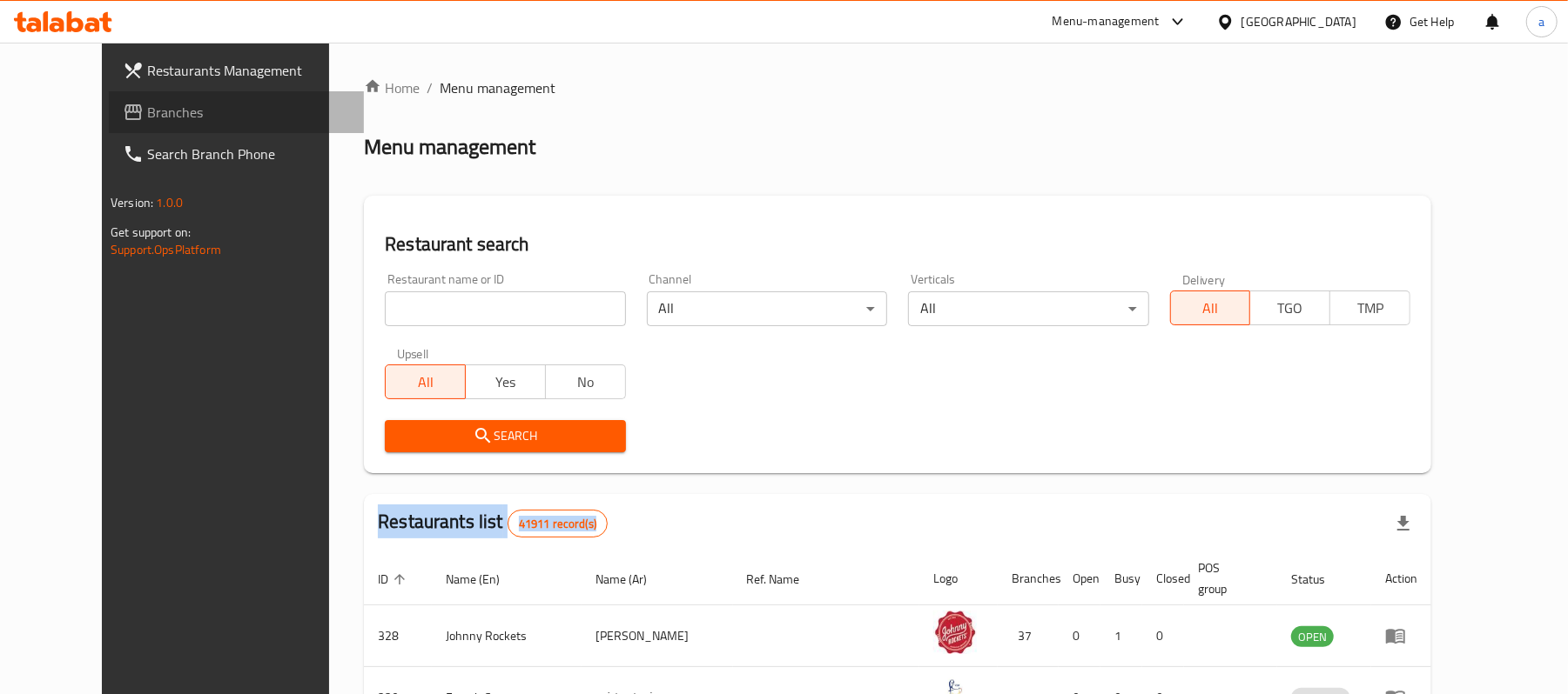
click at [147, 106] on span "Branches" at bounding box center [249, 113] width 202 height 21
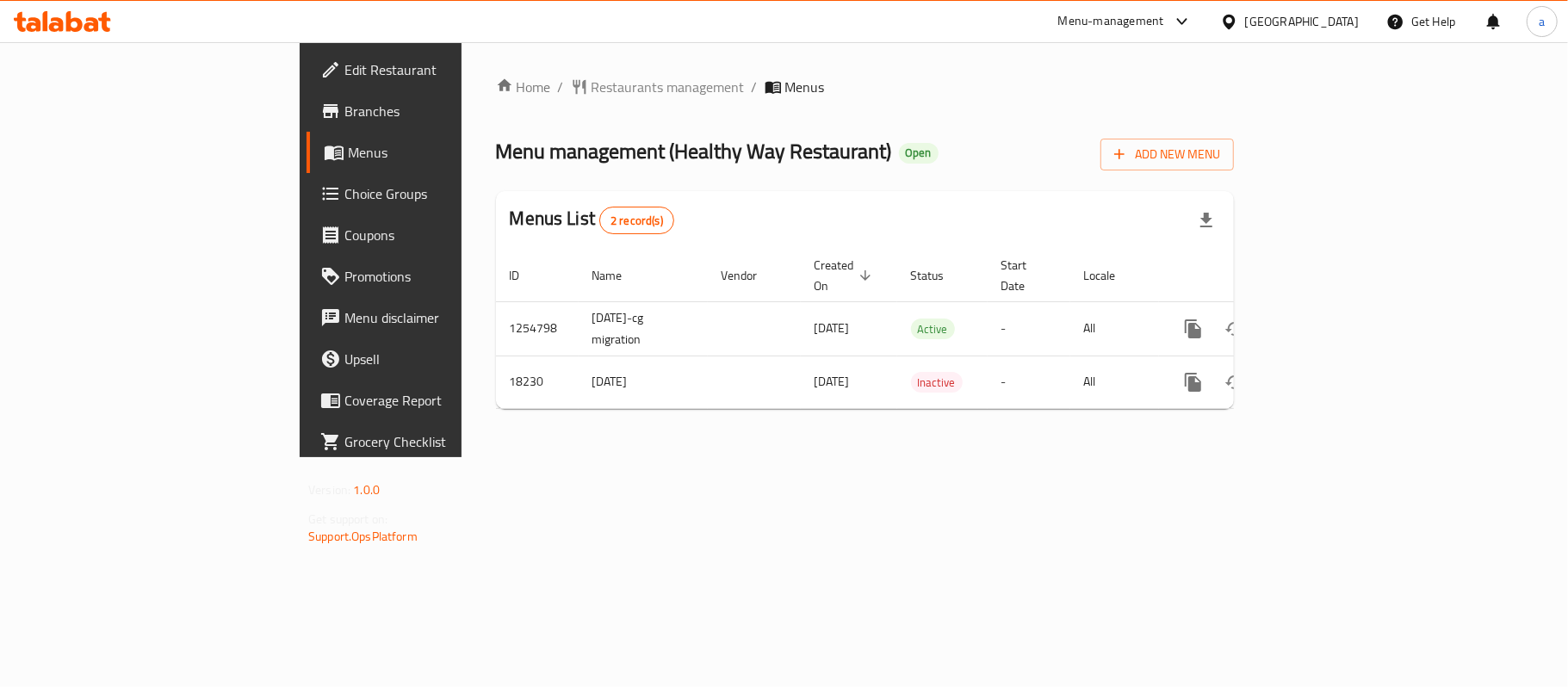
click at [496, 150] on span "Menu management ( Healthy Way Restaurant )" at bounding box center [694, 151] width 396 height 39
drag, startPoint x: 480, startPoint y: 150, endPoint x: 689, endPoint y: 155, distance: 209.1
click at [689, 155] on span "Menu management ( Healthy Way Restaurant )" at bounding box center [694, 151] width 396 height 39
copy span "Healthy Way Restaurant"
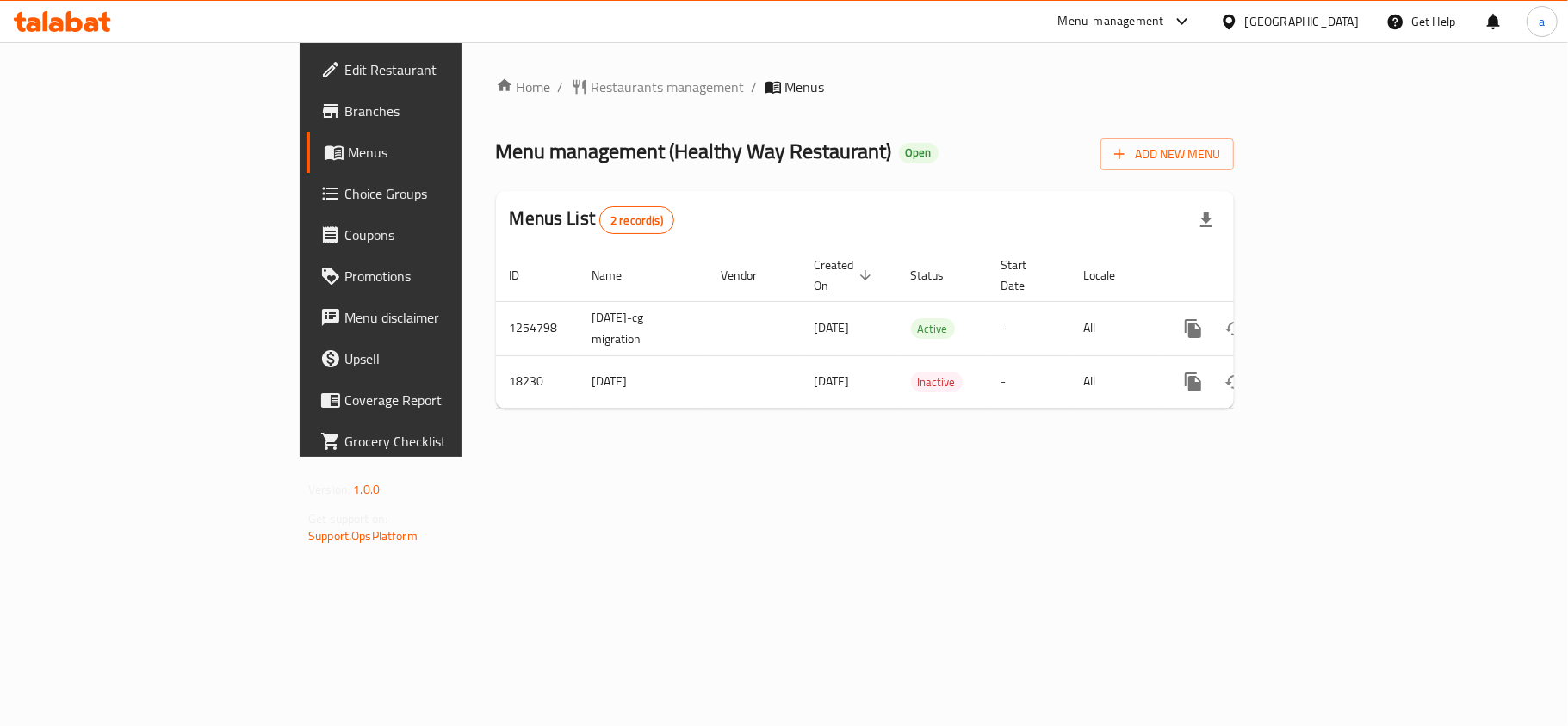
click at [480, 66] on div "Home / Restaurants management / Menus Menu management ( Healthy Way Restaurant …" at bounding box center [864, 249] width 807 height 415
click at [591, 80] on span "Restaurants management" at bounding box center [668, 87] width 153 height 21
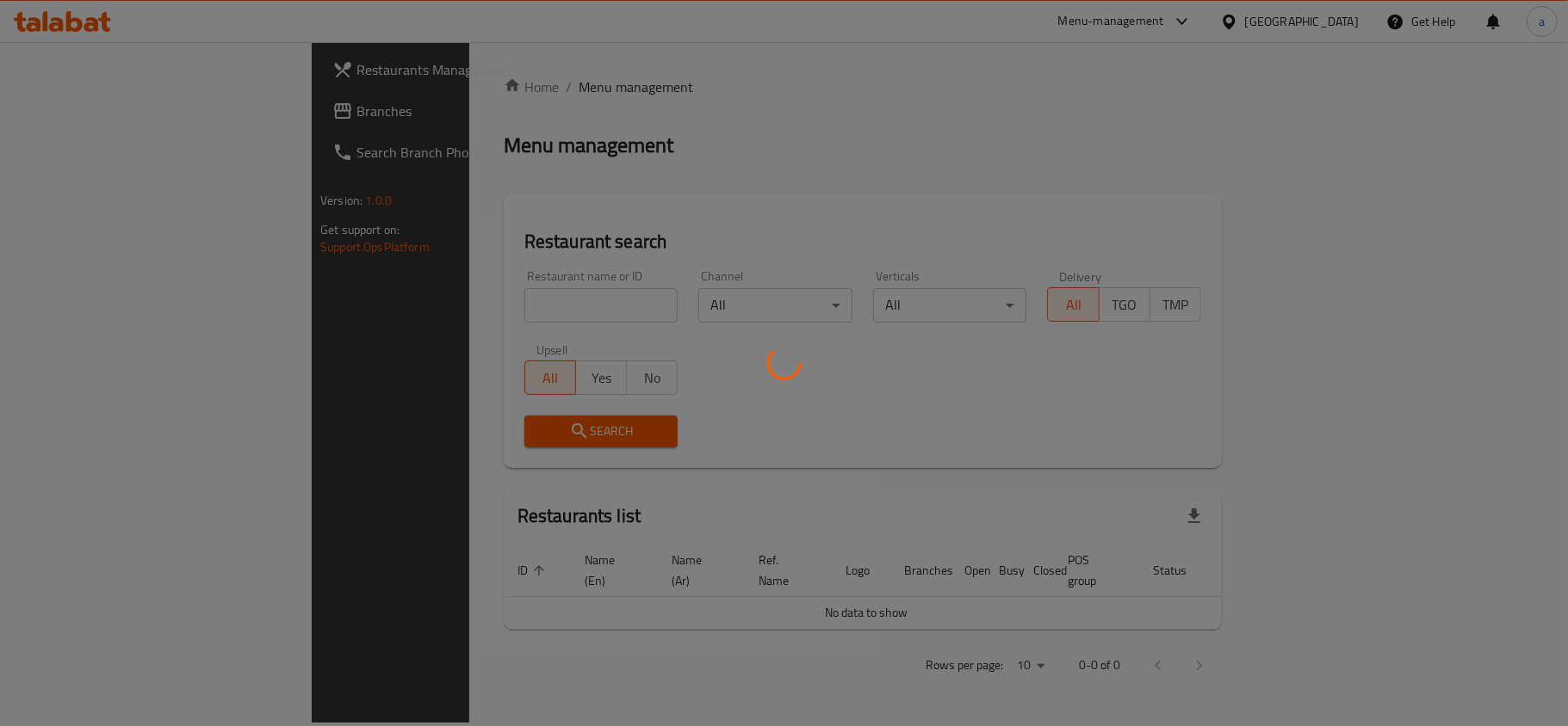
click at [198, 120] on div at bounding box center [784, 363] width 1568 height 726
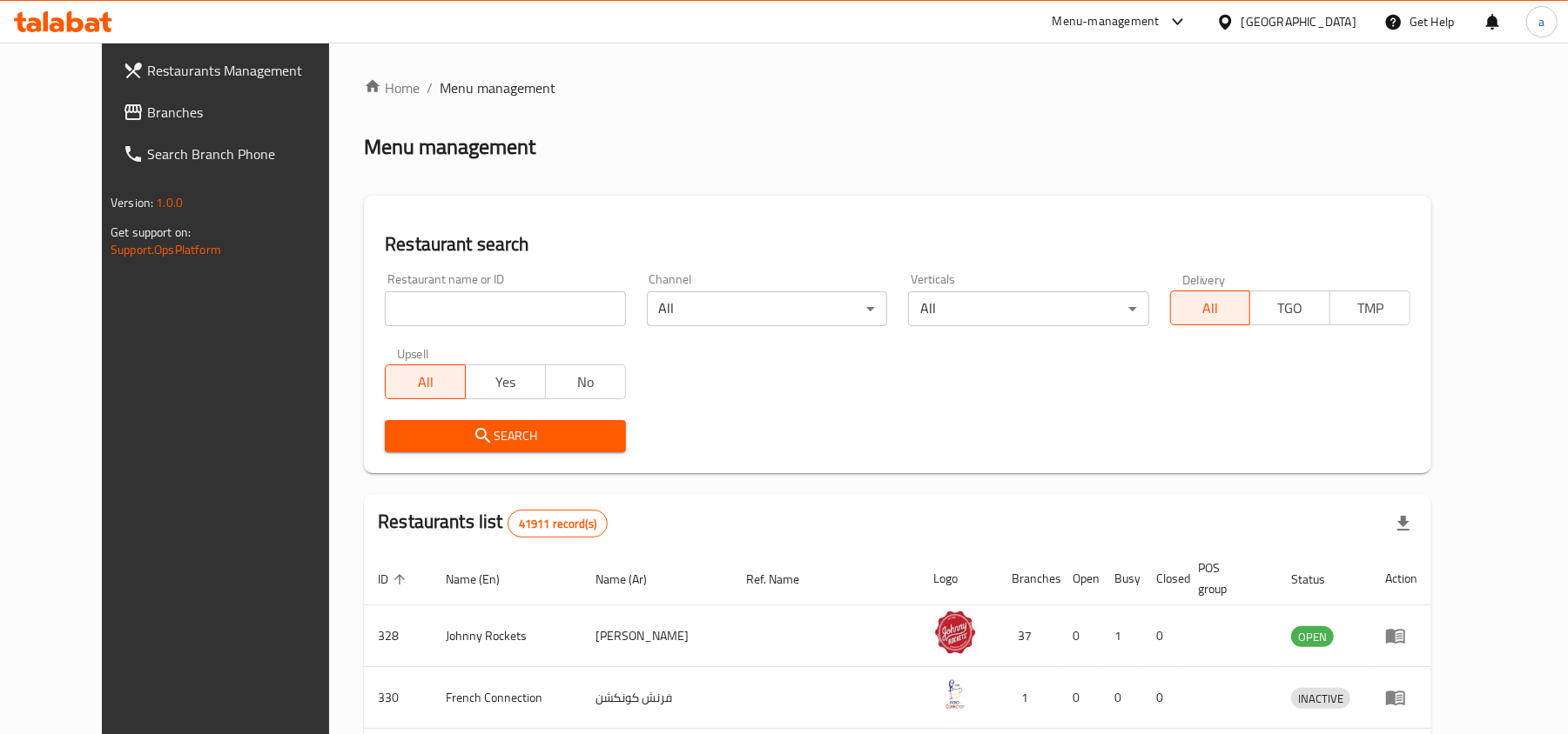
click at [200, 122] on span "Branches" at bounding box center [249, 113] width 202 height 21
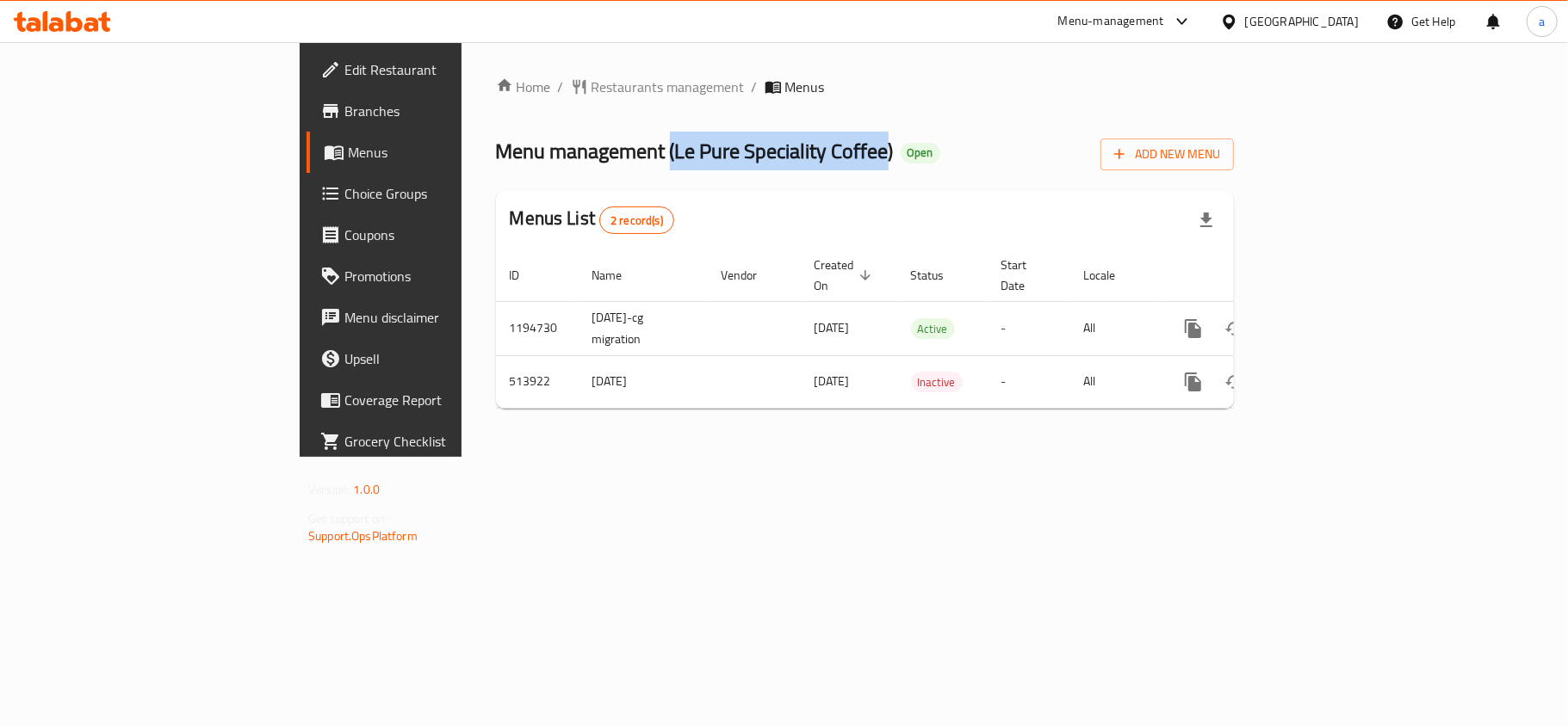
drag, startPoint x: 472, startPoint y: 153, endPoint x: 685, endPoint y: 150, distance: 213.0
click at [685, 150] on span "Menu management ( Le Pure Speciality Coffee )" at bounding box center [695, 151] width 398 height 39
click at [501, 153] on span "Menu management ( Le Pure Speciality Coffee )" at bounding box center [695, 151] width 398 height 39
click at [496, 155] on span "Menu management ( Le Pure Speciality Coffee )" at bounding box center [695, 151] width 398 height 39
drag, startPoint x: 476, startPoint y: 155, endPoint x: 686, endPoint y: 156, distance: 210.0
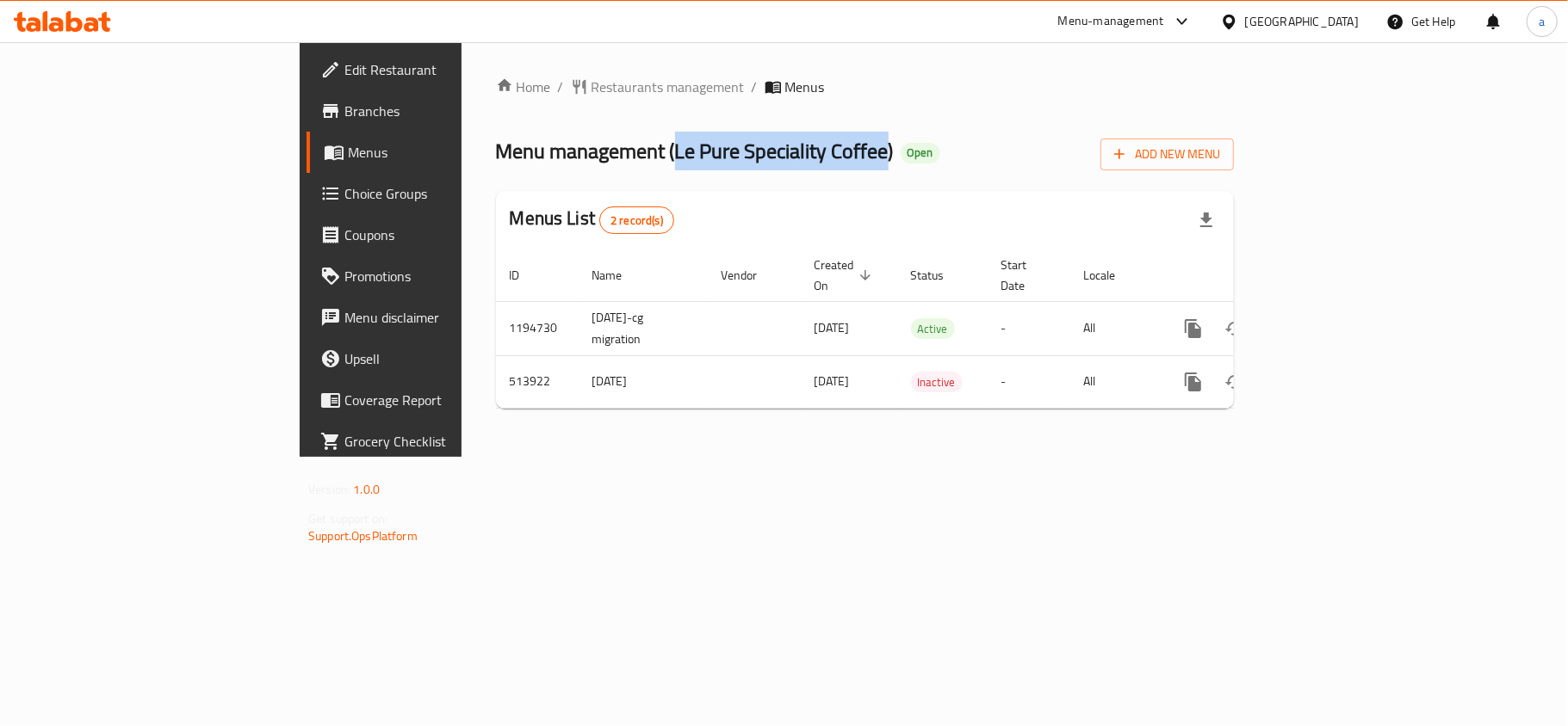
click at [686, 156] on span "Menu management ( Le Pure Speciality Coffee )" at bounding box center [695, 151] width 398 height 39
copy span "Le Pure Speciality Coffee"
click at [344, 69] on span "Edit Restaurant" at bounding box center [445, 70] width 203 height 21
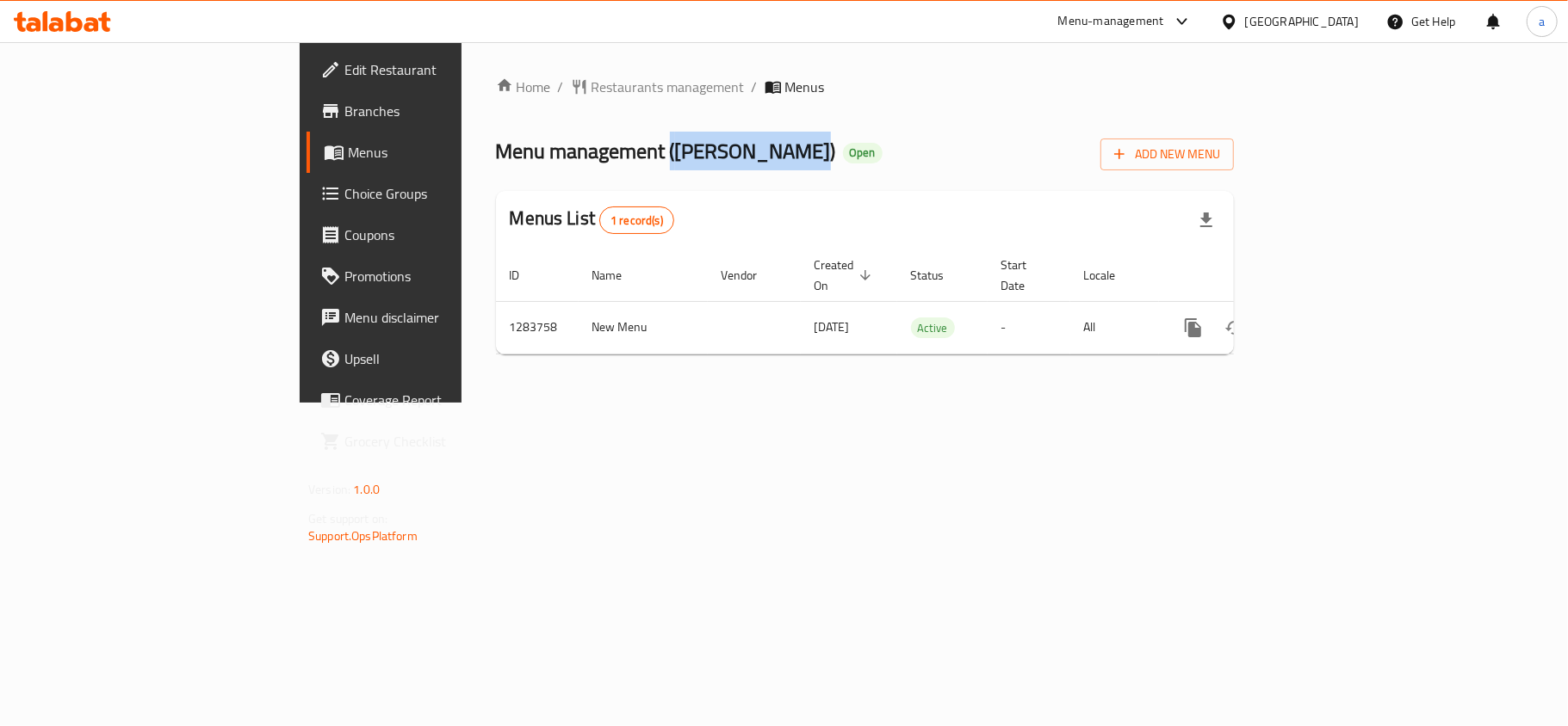
drag, startPoint x: 472, startPoint y: 149, endPoint x: 603, endPoint y: 162, distance: 131.6
click at [628, 159] on span "Menu management ( [PERSON_NAME] )" at bounding box center [666, 151] width 340 height 39
click at [502, 149] on span "Menu management ( [PERSON_NAME] )" at bounding box center [666, 151] width 340 height 39
click at [496, 153] on span "Menu management ( [PERSON_NAME] )" at bounding box center [666, 151] width 340 height 39
drag, startPoint x: 475, startPoint y: 153, endPoint x: 634, endPoint y: 159, distance: 159.1
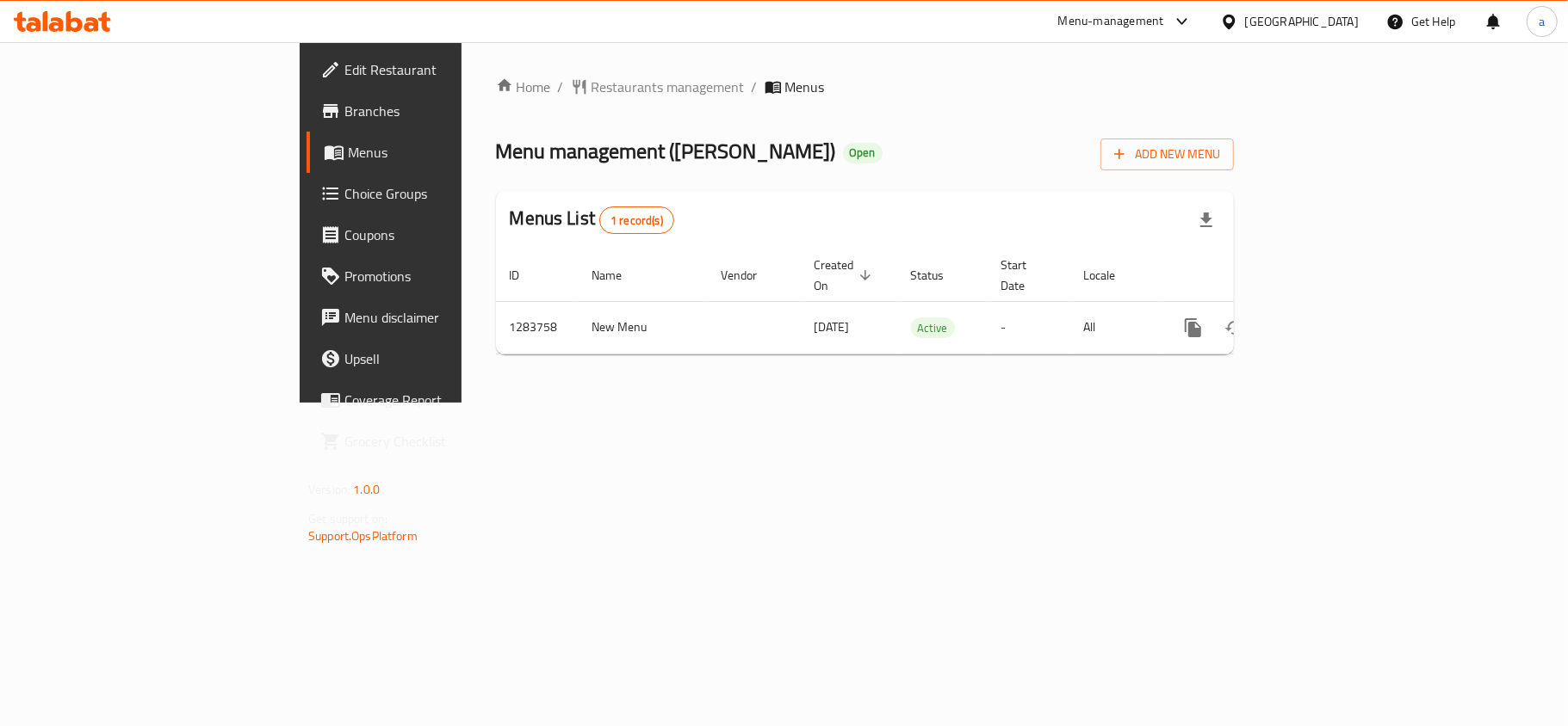
click at [634, 159] on span "Menu management ( GEORIA FLOWERS )" at bounding box center [666, 151] width 340 height 39
copy span "GEORIA FLOWERS"
click at [344, 108] on span "Branches" at bounding box center [445, 111] width 203 height 21
click at [461, 55] on div "Home / Restaurants management / Menus Menu management ( OLIVES AND SALT RESTAUR…" at bounding box center [864, 223] width 807 height 363
click at [461, 67] on div "Home / Restaurants management / Menus Menu management ( OLIVES AND SALT RESTAUR…" at bounding box center [864, 223] width 807 height 363
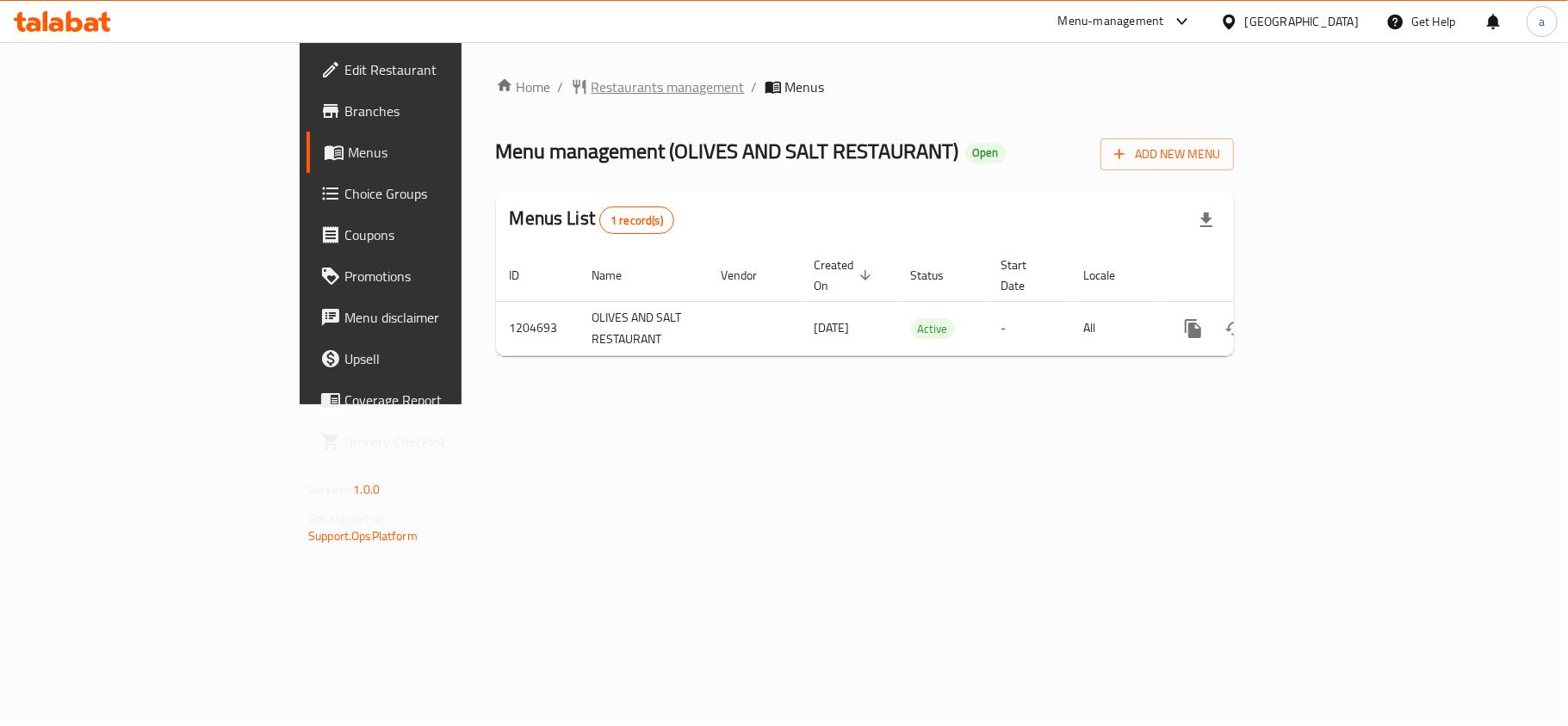
click at [591, 87] on span "Restaurants management" at bounding box center [668, 87] width 153 height 21
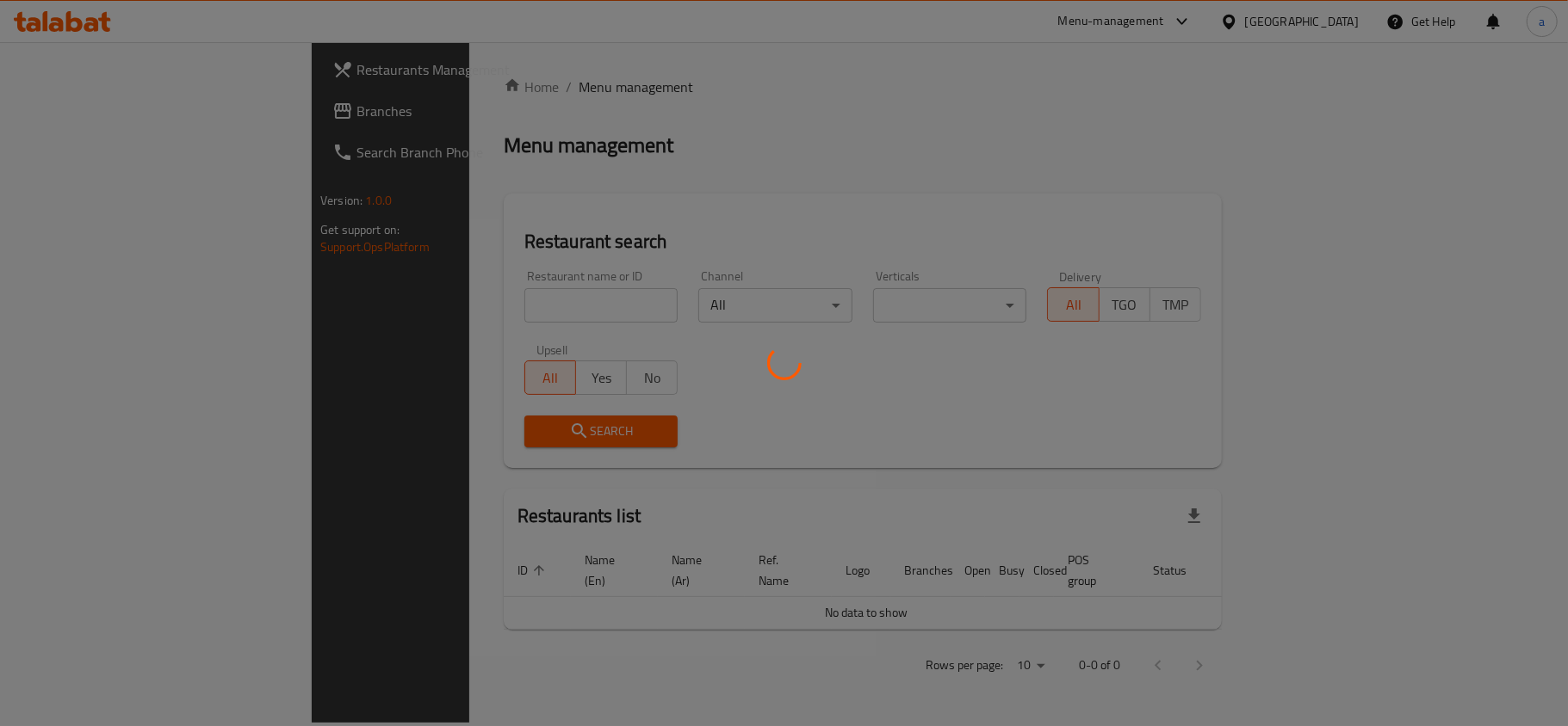
click at [102, 120] on div at bounding box center [784, 363] width 1568 height 726
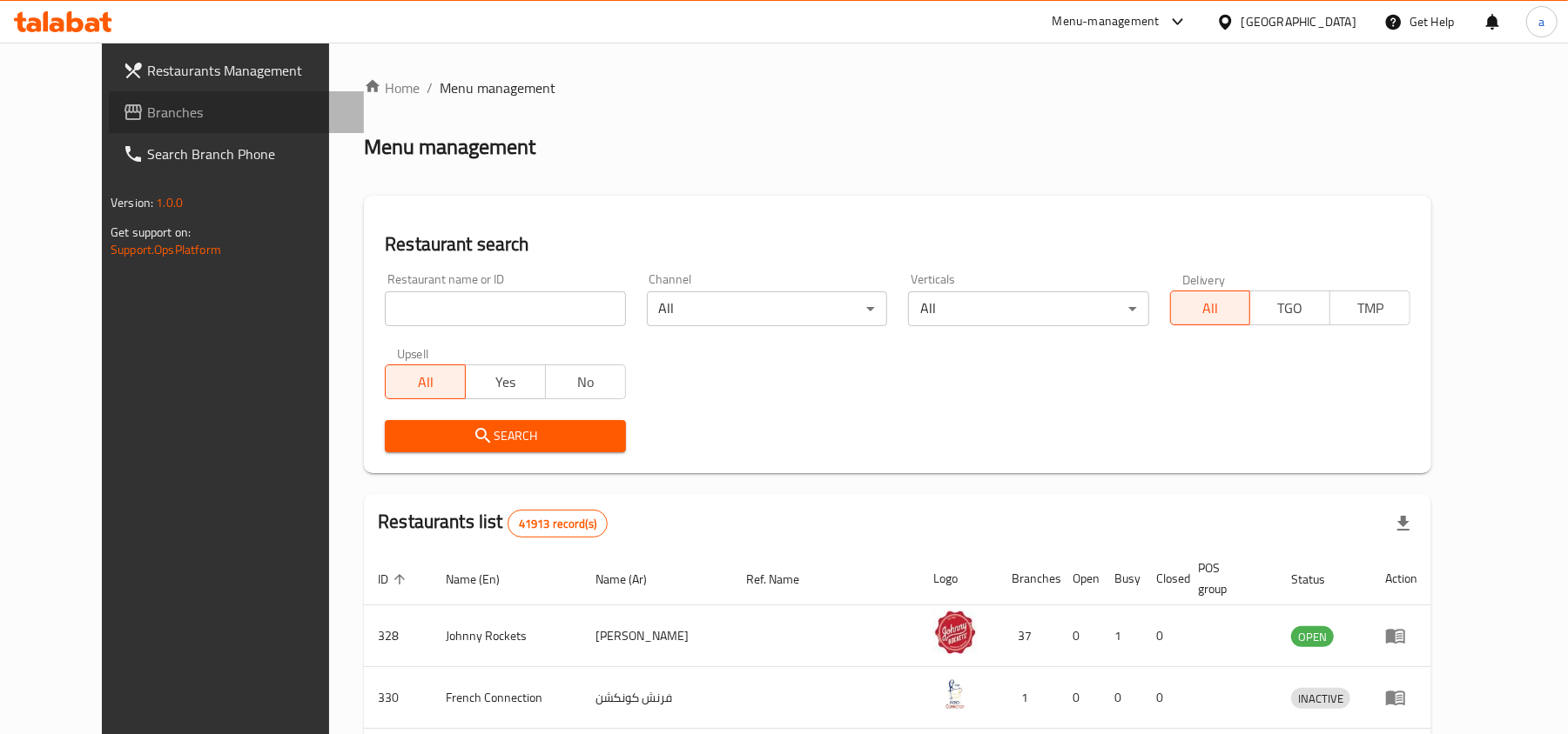
click at [147, 122] on span "Branches" at bounding box center [249, 113] width 202 height 21
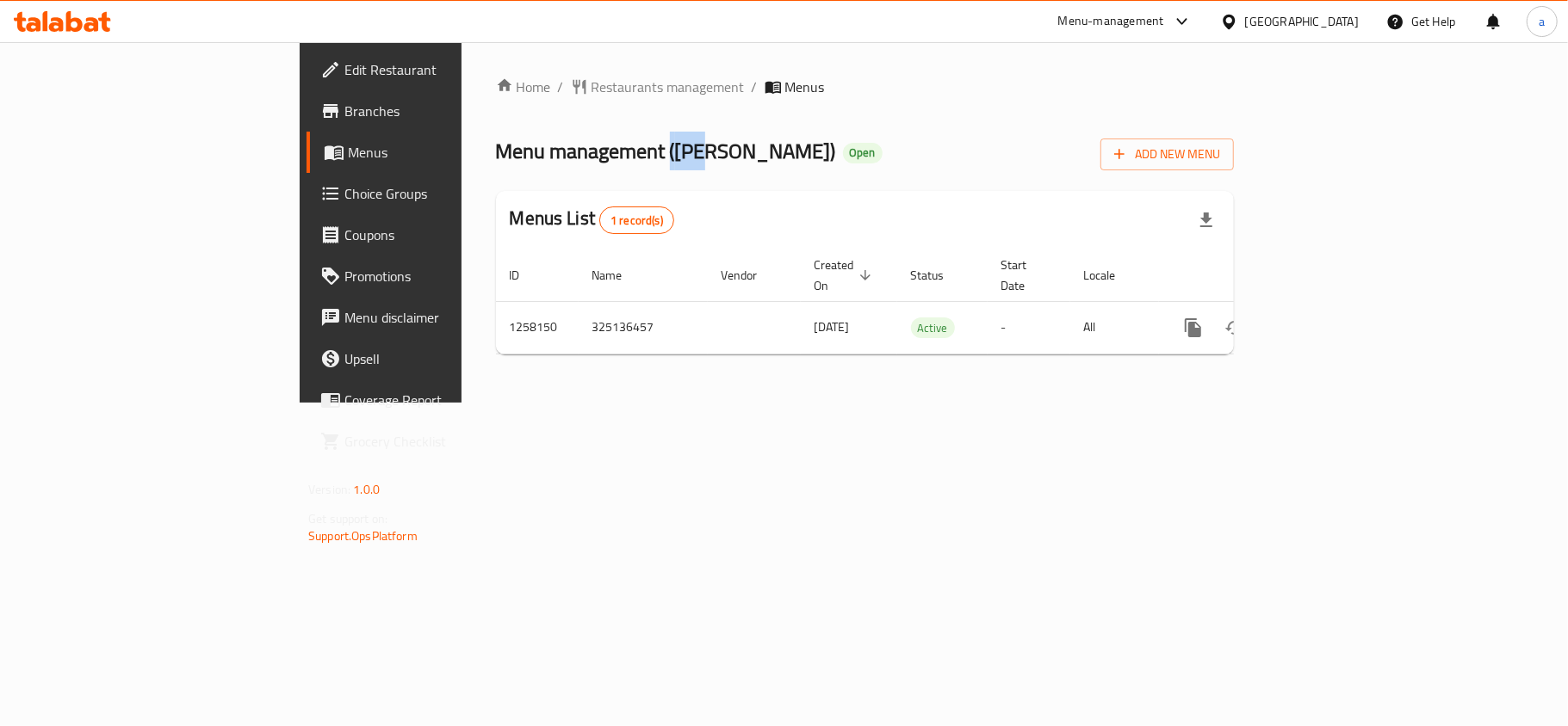
drag, startPoint x: 473, startPoint y: 143, endPoint x: 501, endPoint y: 153, distance: 29.7
click at [501, 153] on span "Menu management ( La Morita )" at bounding box center [666, 151] width 340 height 39
click at [525, 148] on span "Menu management ( La Morita )" at bounding box center [666, 151] width 340 height 39
drag, startPoint x: 473, startPoint y: 150, endPoint x: 554, endPoint y: 169, distance: 83.2
click at [554, 169] on div "Menu management ( La Morita ) Open Add New Menu" at bounding box center [865, 151] width 738 height 39
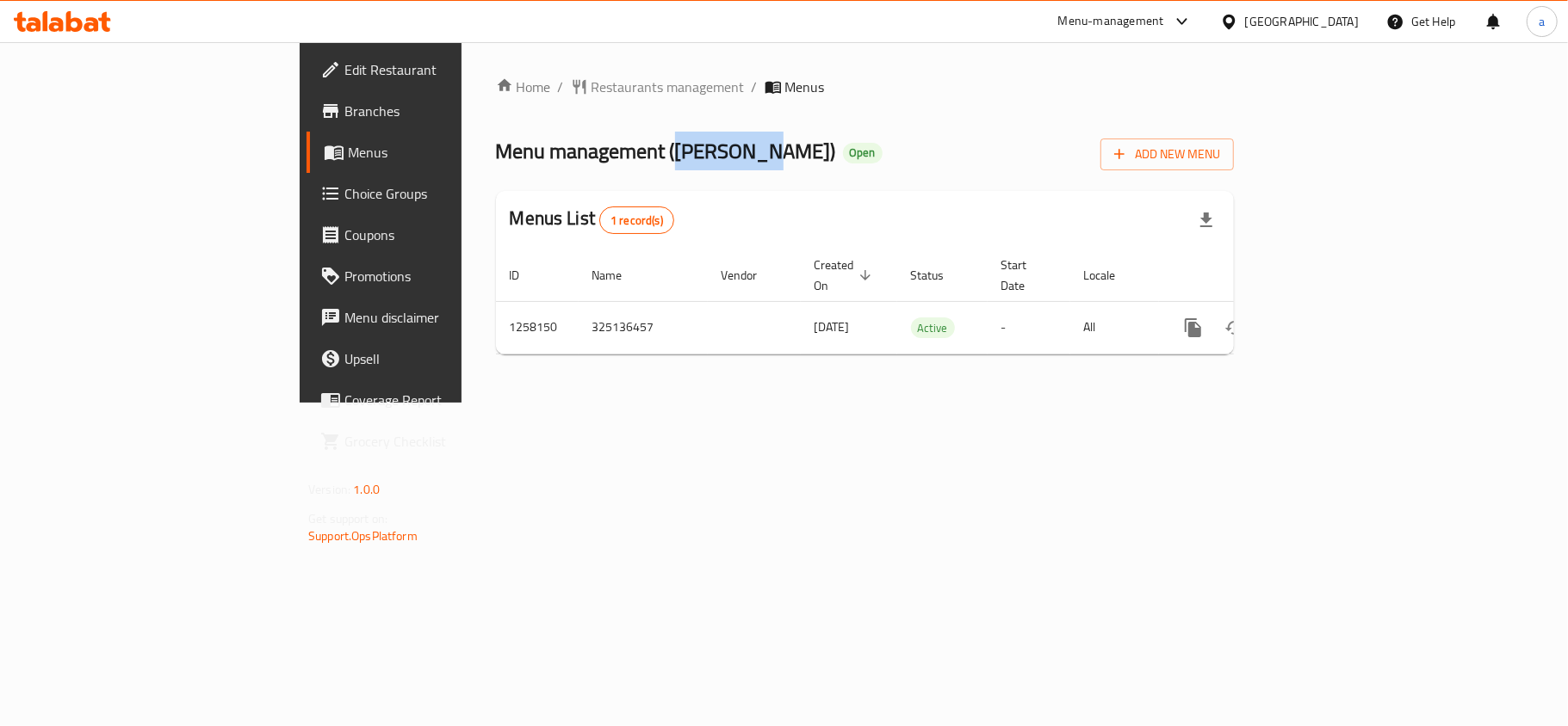
copy span "La Morita"
click at [591, 97] on span "Restaurants management" at bounding box center [668, 87] width 153 height 21
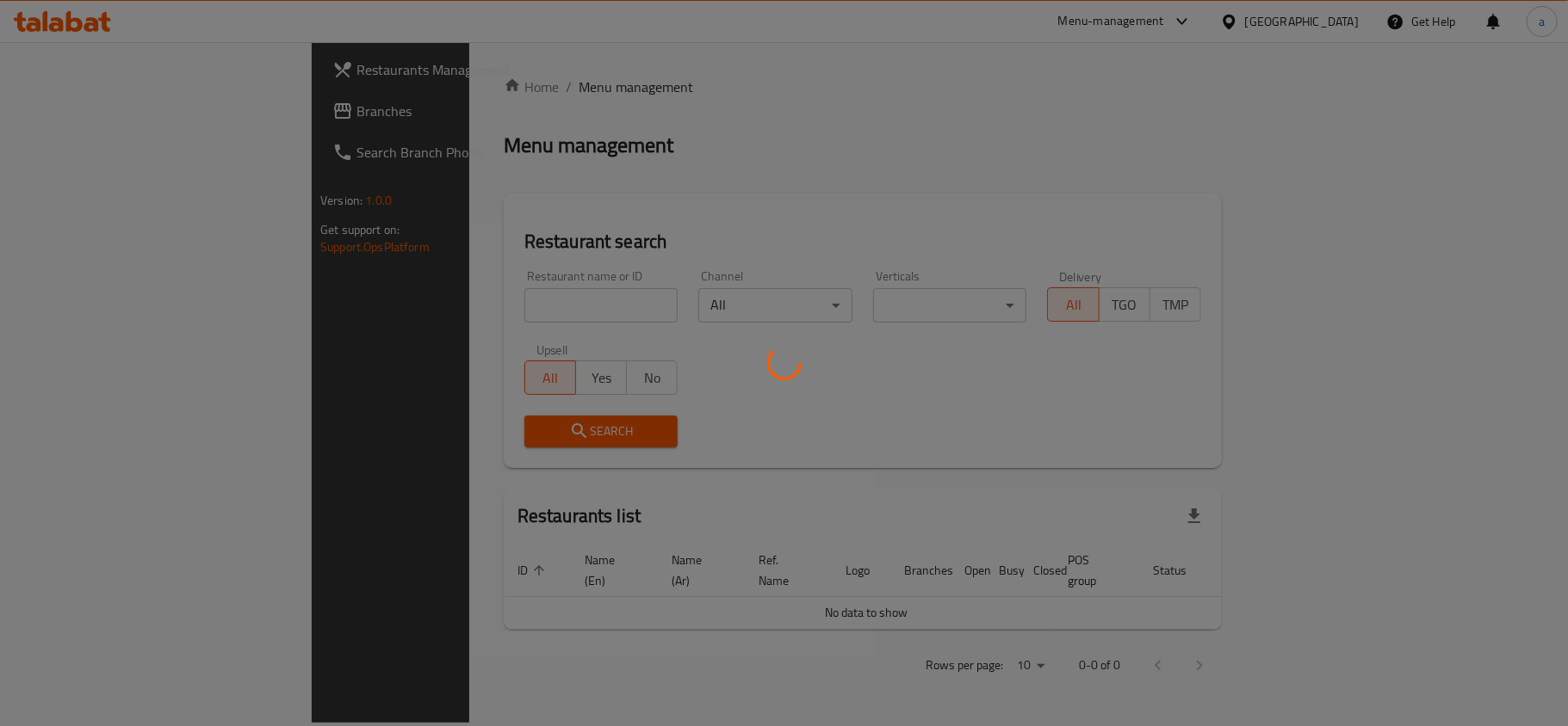
click at [105, 117] on div at bounding box center [784, 363] width 1568 height 726
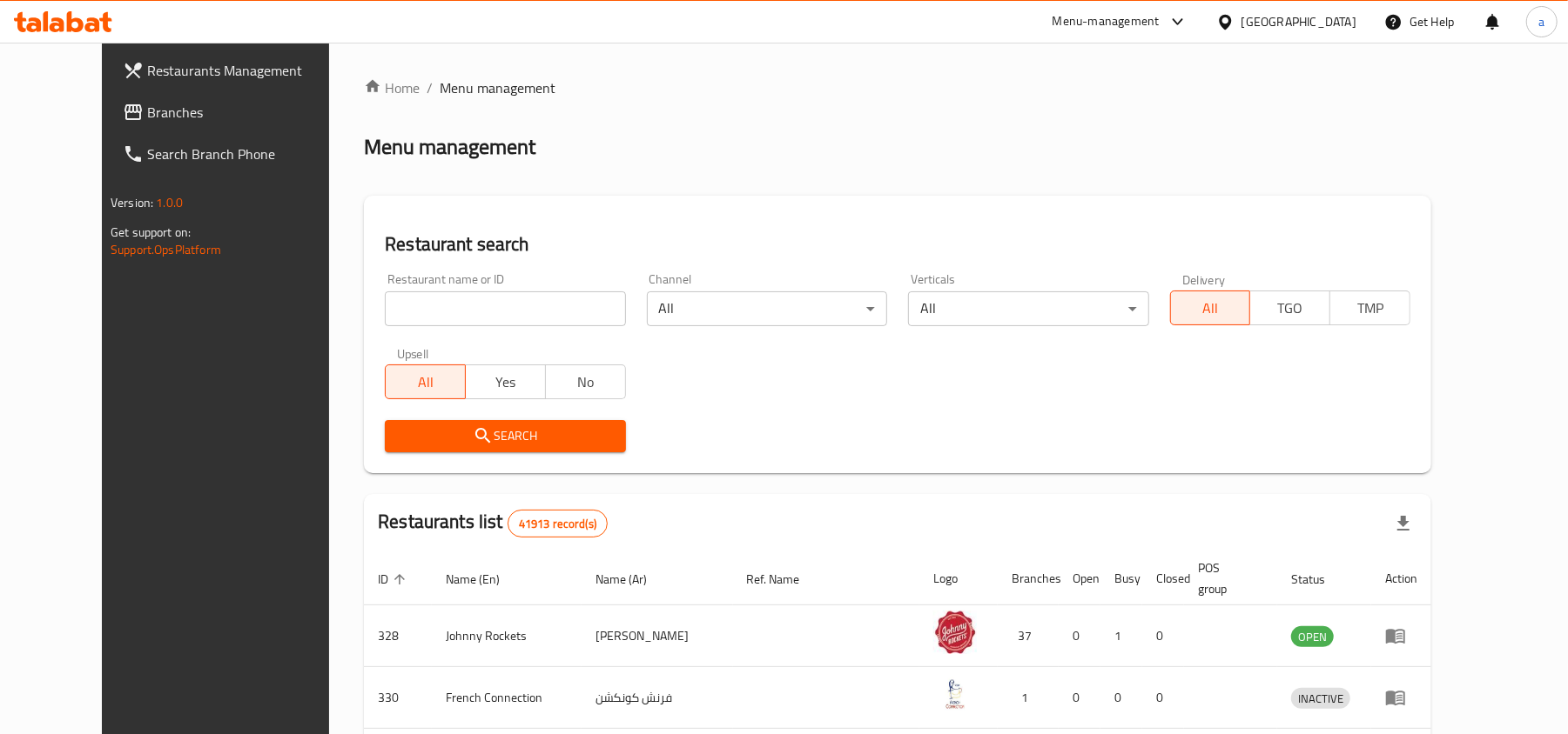
click at [147, 118] on span "Branches" at bounding box center [249, 113] width 202 height 21
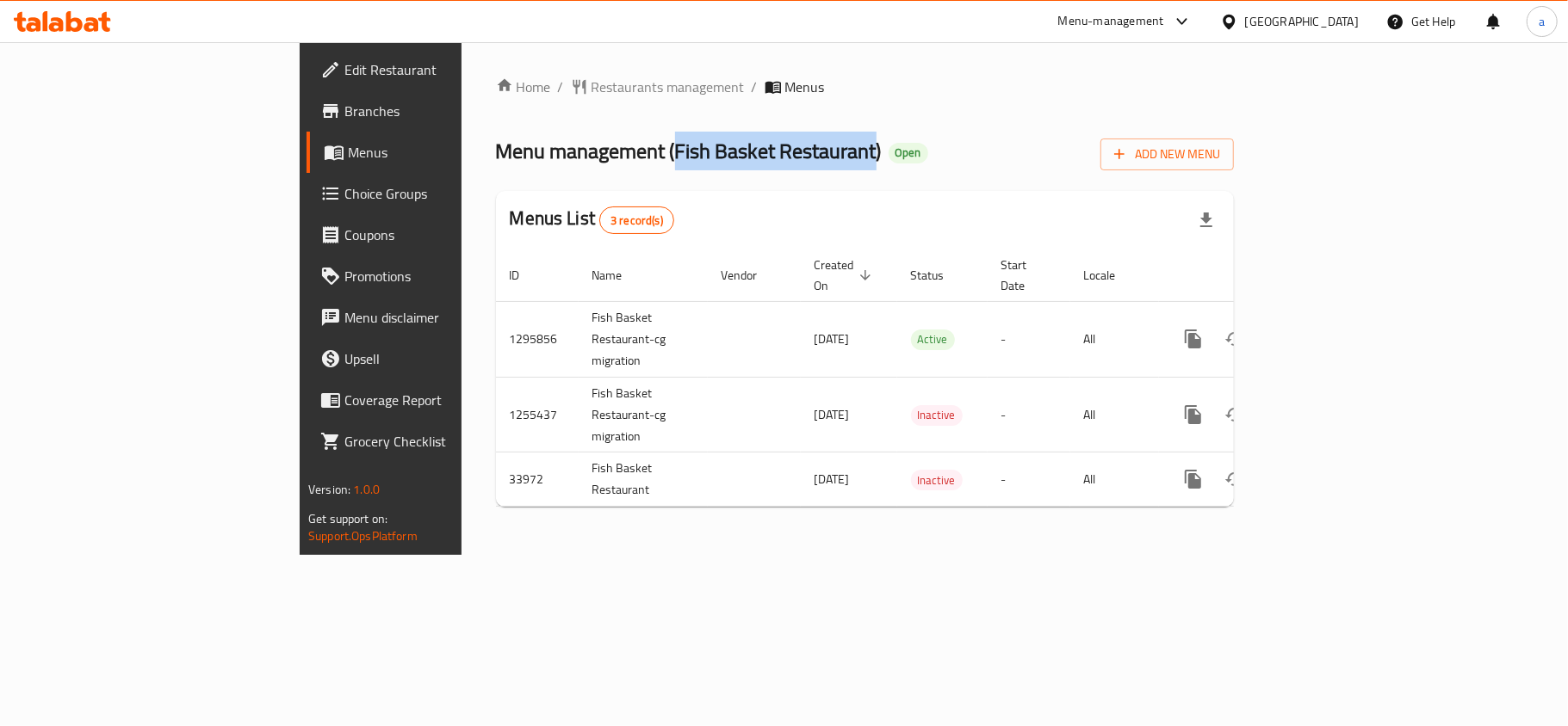
drag, startPoint x: 473, startPoint y: 153, endPoint x: 679, endPoint y: 169, distance: 206.6
click at [679, 169] on span "Menu management ( Fish Basket Restaurant )" at bounding box center [689, 151] width 386 height 39
copy span "Fish Basket Restaurant"
click at [461, 60] on div "Home / Restaurants management / Menus Menu management ( Fish Basket Restaurant …" at bounding box center [864, 298] width 807 height 513
click at [591, 76] on span "Restaurants management" at bounding box center [668, 87] width 153 height 21
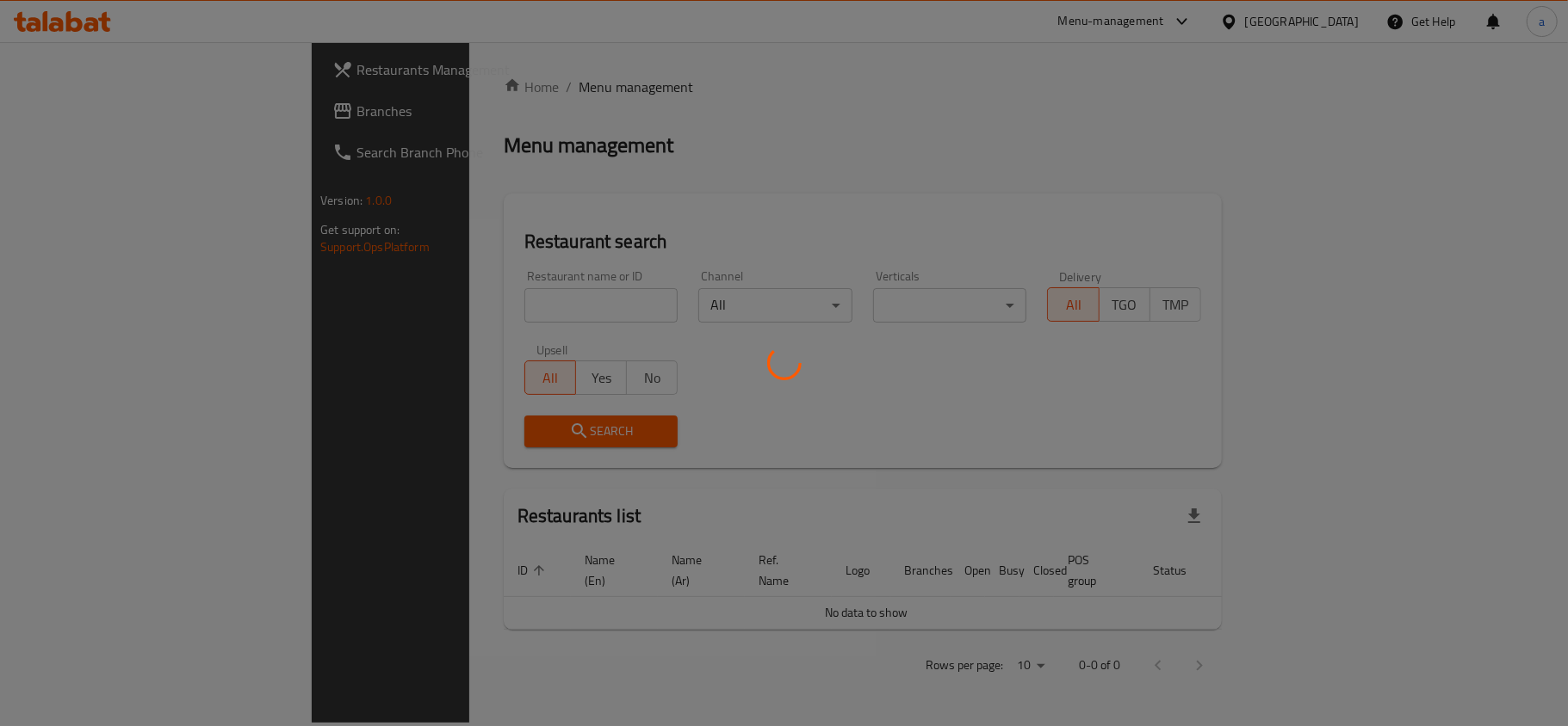
click at [91, 108] on div at bounding box center [784, 363] width 1568 height 726
click at [77, 120] on div at bounding box center [784, 363] width 1568 height 726
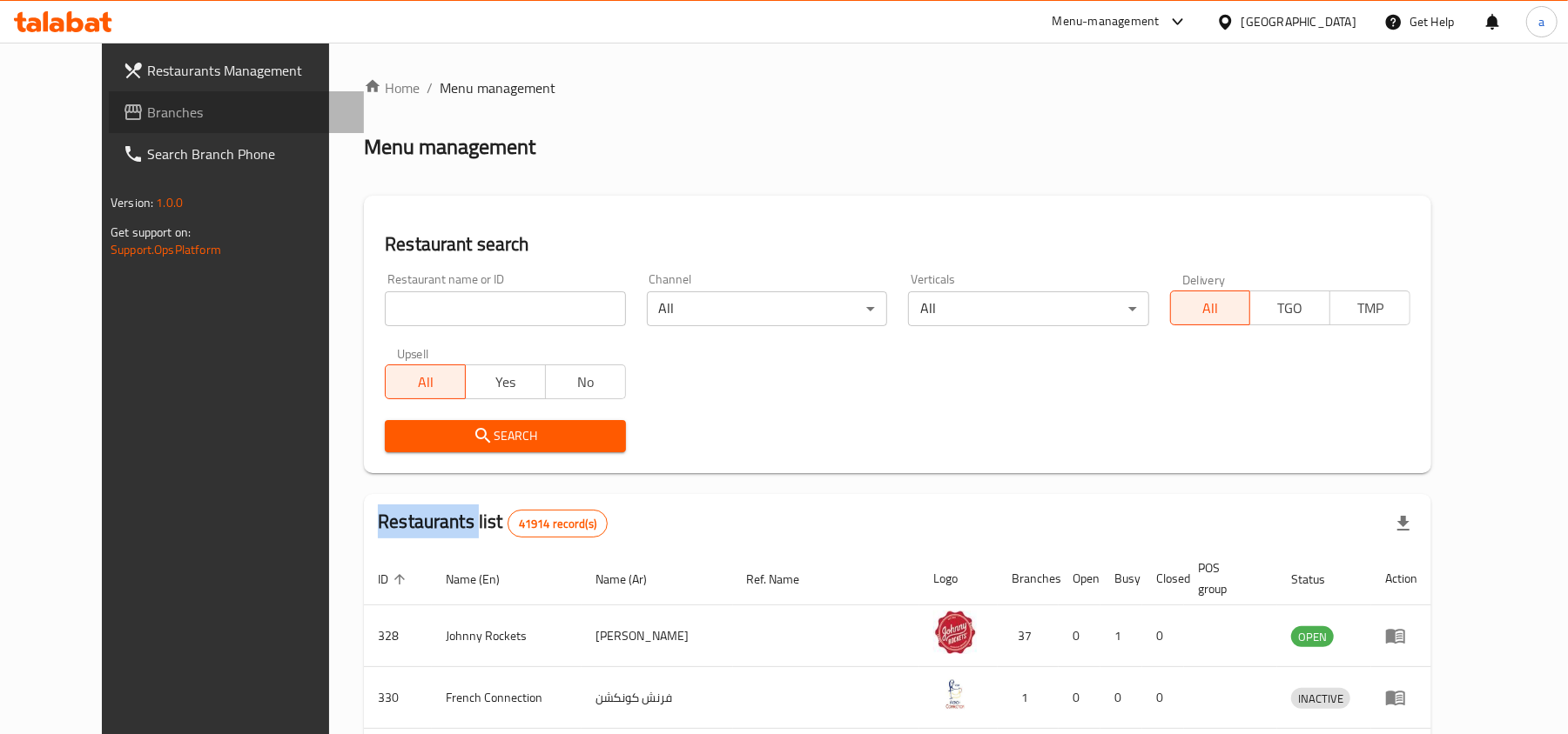
click at [147, 122] on span "Branches" at bounding box center [249, 113] width 202 height 21
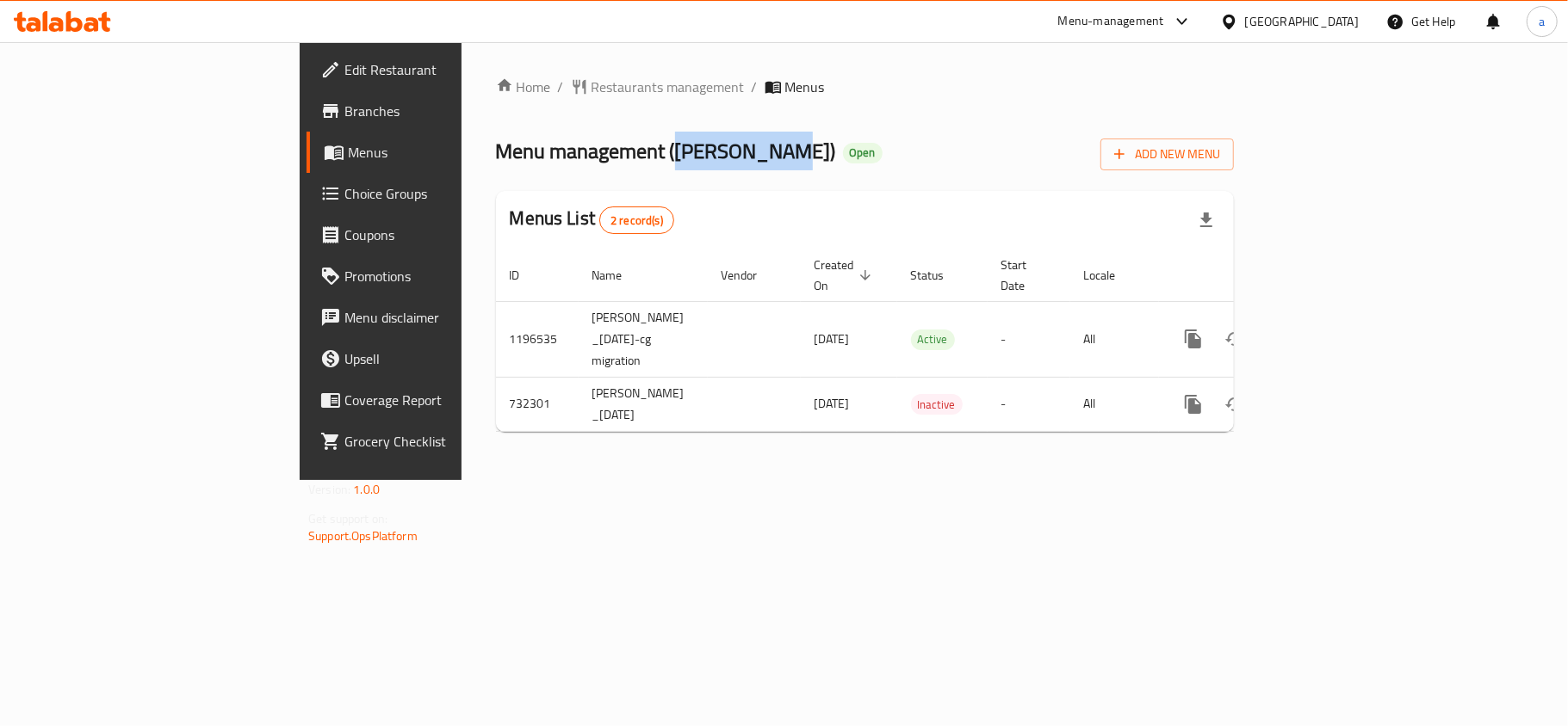
drag, startPoint x: 475, startPoint y: 153, endPoint x: 569, endPoint y: 162, distance: 94.4
click at [569, 162] on span "Menu management ( [PERSON_NAME] )" at bounding box center [666, 151] width 340 height 39
copy span "[PERSON_NAME]"
click at [591, 83] on span "Restaurants management" at bounding box center [668, 87] width 153 height 21
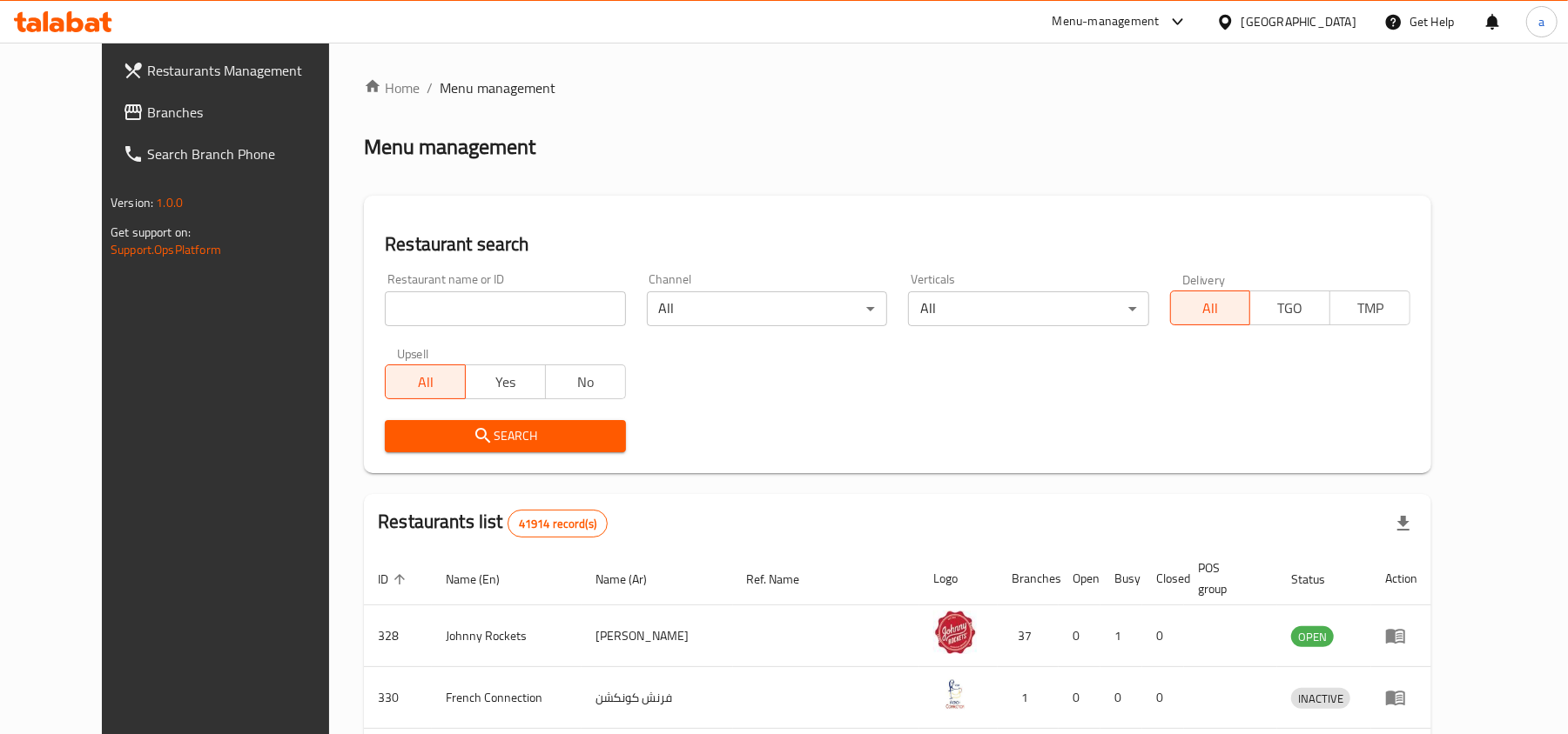
click at [130, 130] on link "Branches" at bounding box center [236, 112] width 255 height 42
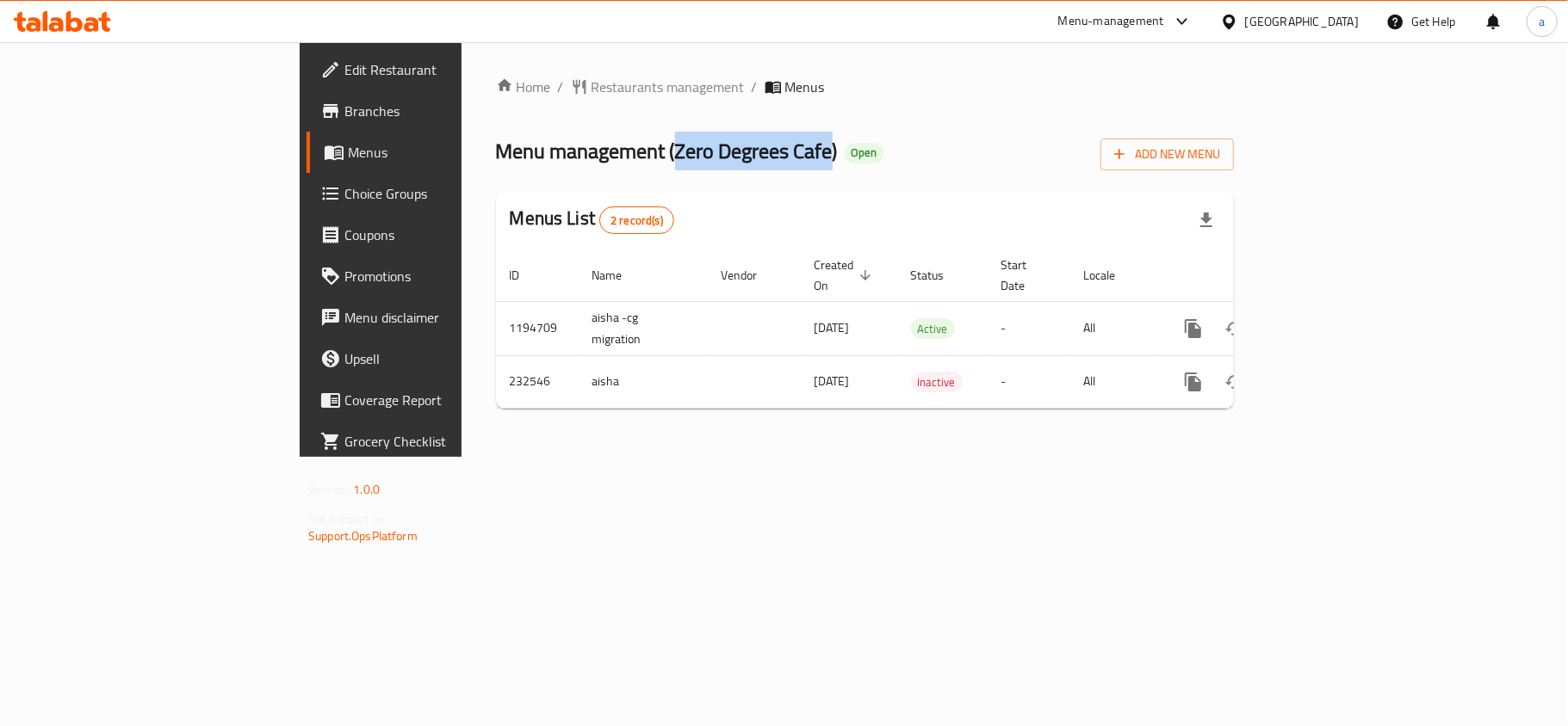
drag, startPoint x: 480, startPoint y: 155, endPoint x: 632, endPoint y: 158, distance: 152.0
click at [632, 158] on span "Menu management ( Zero Degrees Cafe )" at bounding box center [667, 151] width 342 height 39
copy span "Zero Degrees Cafe"
click at [307, 83] on link "Edit Restaurant" at bounding box center [434, 69] width 255 height 41
